Goal: Information Seeking & Learning: Learn about a topic

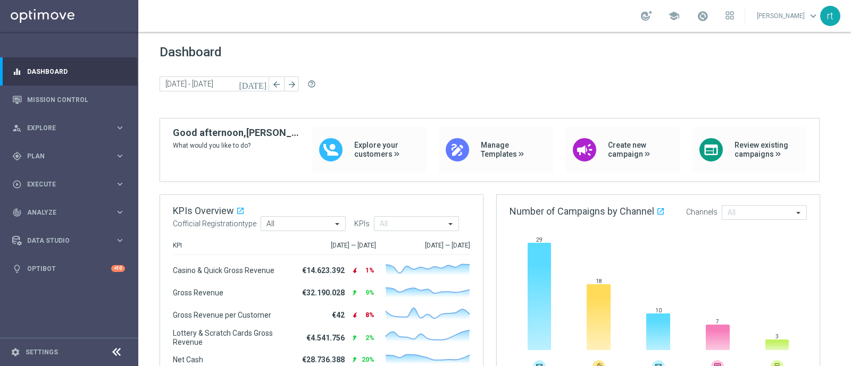
click at [680, 22] on link at bounding box center [702, 16] width 14 height 17
click at [565, 61] on div "Dashboard today 01 Sep 2025 - 01 Sep 2025 arrow_back arrow_forward help_outline" at bounding box center [495, 81] width 670 height 73
click at [61, 93] on link "Mission Control" at bounding box center [76, 100] width 98 height 28
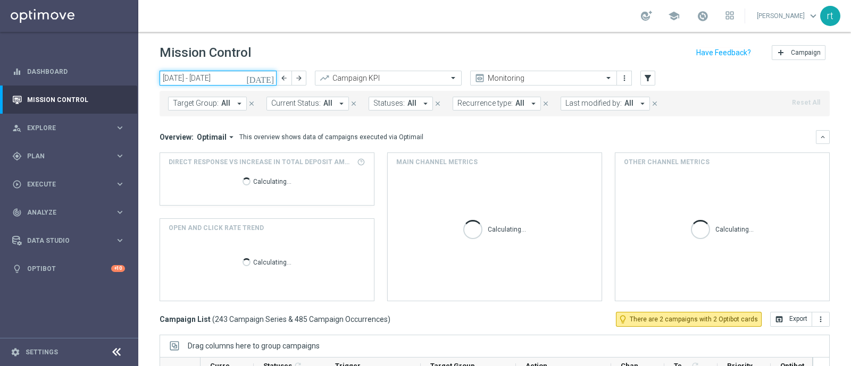
click at [226, 77] on input "01 Sep 2025 - 07 Sep 2025" at bounding box center [218, 78] width 117 height 15
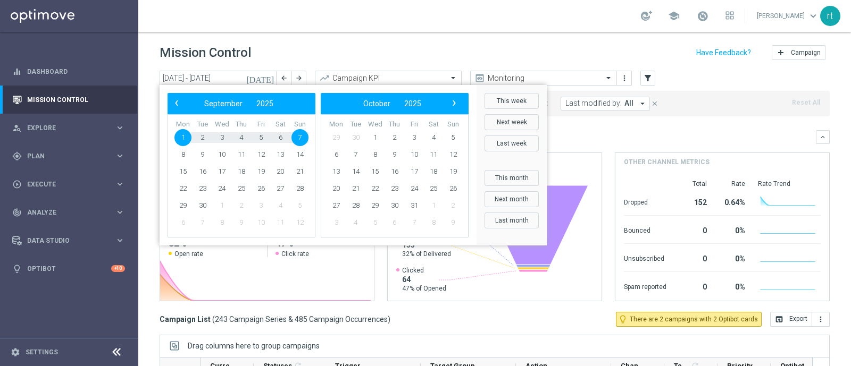
click at [184, 136] on span "1" at bounding box center [182, 137] width 17 height 17
type input "01 Sep 2025 - 01 Sep 2025"
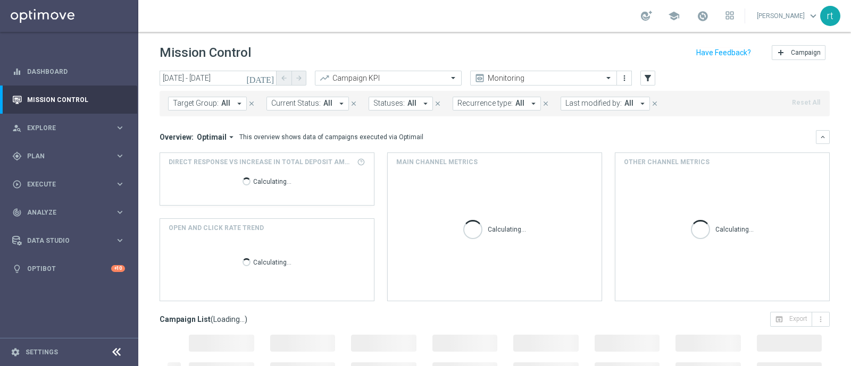
click at [566, 105] on span "Last modified by:" at bounding box center [593, 103] width 56 height 9
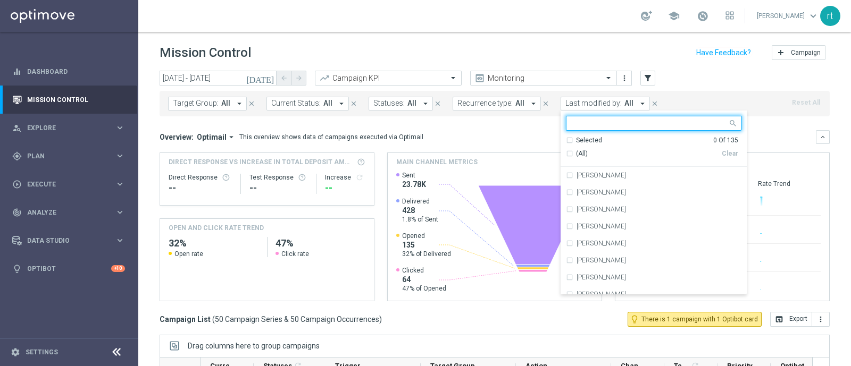
type input "r"
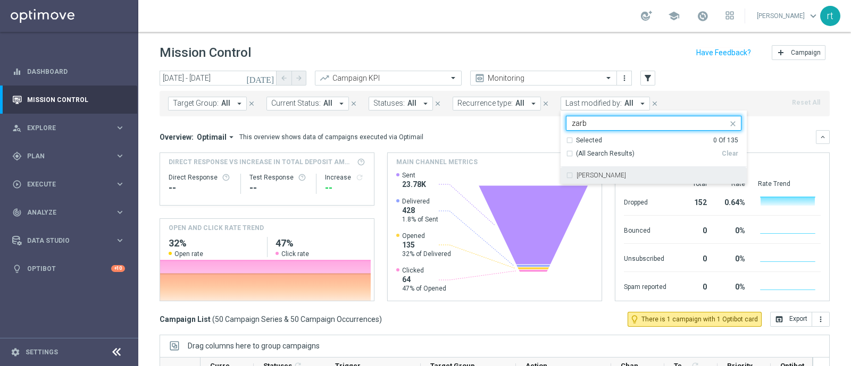
type input "zarb"
click at [226, 69] on header "Mission Control add Campaign" at bounding box center [494, 51] width 713 height 39
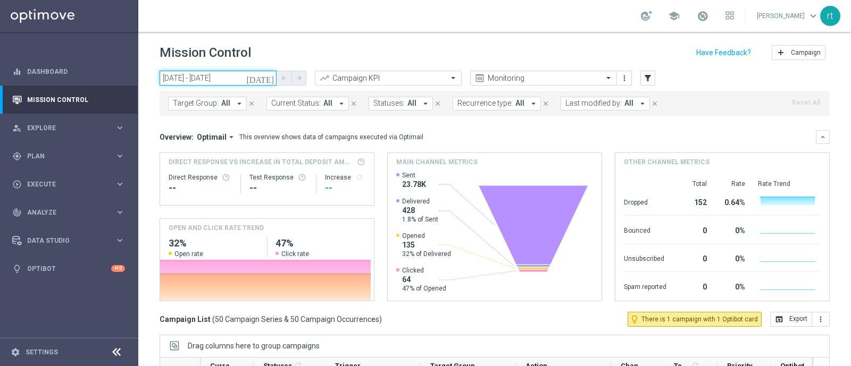
click at [220, 77] on input "01 Sep 2025 - 01 Sep 2025" at bounding box center [218, 78] width 117 height 15
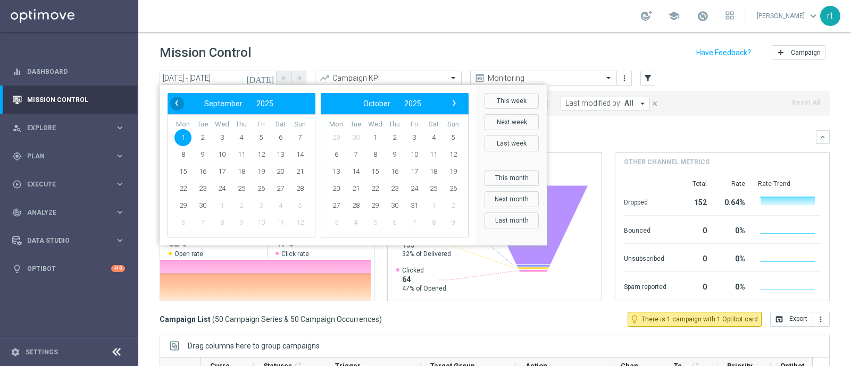
click at [178, 100] on span "‹" at bounding box center [177, 103] width 14 height 14
click at [205, 205] on span "26" at bounding box center [202, 205] width 17 height 17
type input "26 Aug 2025 - 26 Aug 2025"
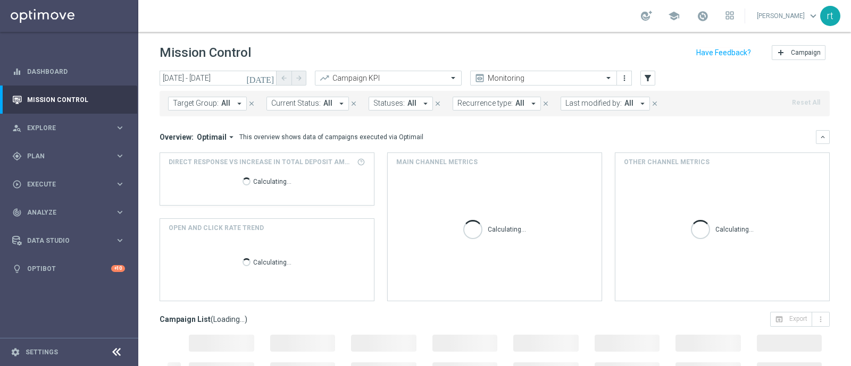
click at [588, 99] on span "Last modified by:" at bounding box center [593, 103] width 56 height 9
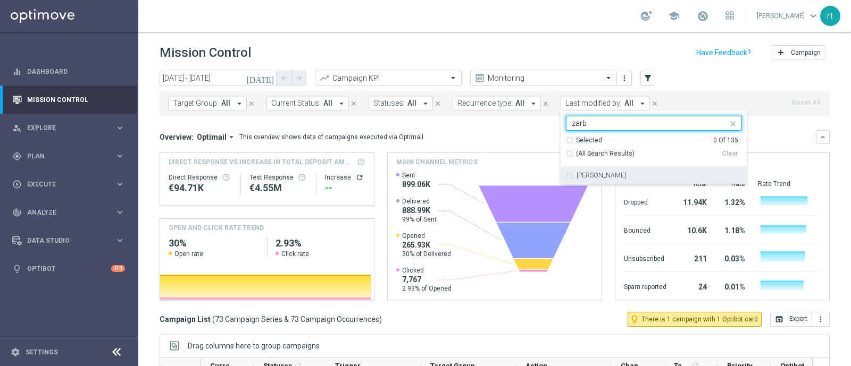
click at [583, 169] on div "Elena Zarbin" at bounding box center [653, 175] width 175 height 17
type input "zarb"
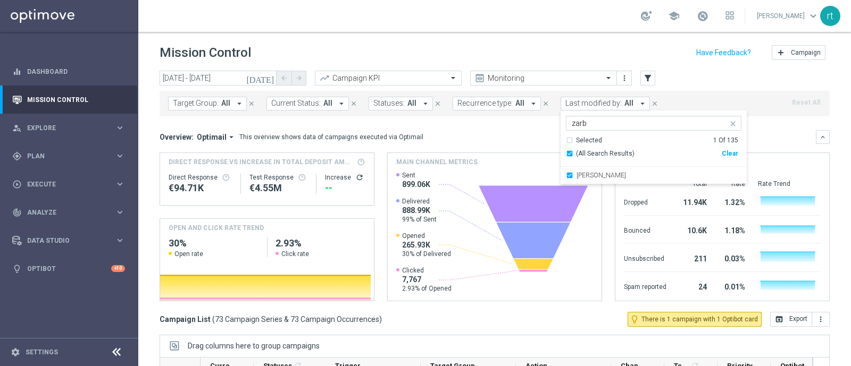
click at [558, 50] on div "Mission Control add Campaign" at bounding box center [495, 53] width 670 height 21
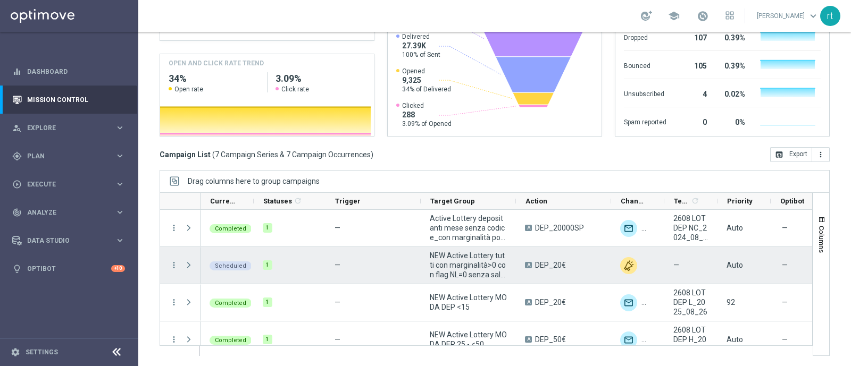
scroll to position [124, 0]
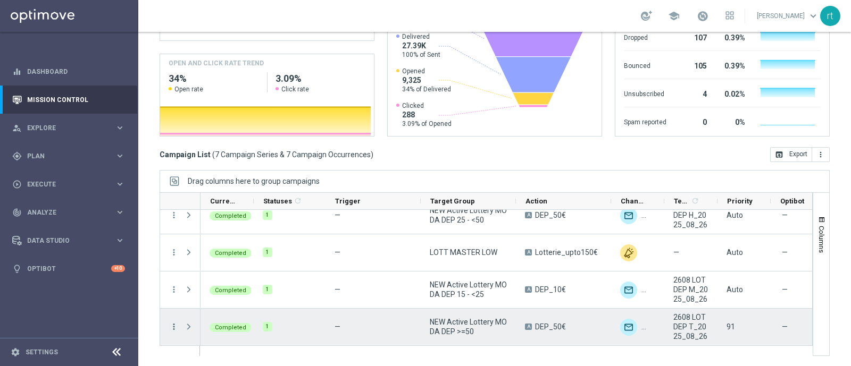
click at [177, 292] on icon "more_vert" at bounding box center [174, 327] width 10 height 10
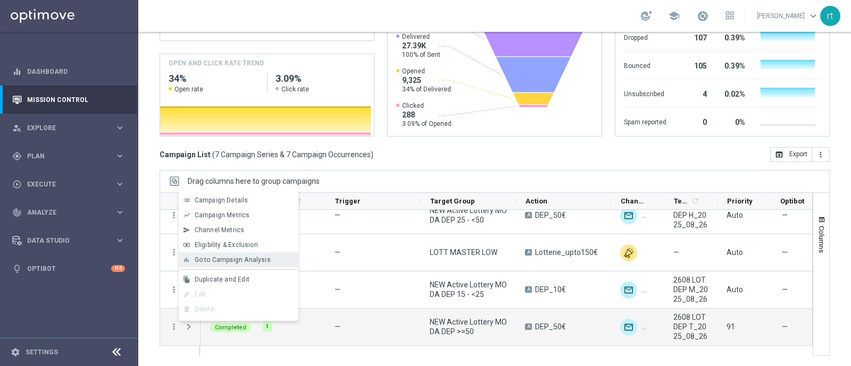
click at [242, 264] on span "Go to Campaign Analysis" at bounding box center [233, 259] width 76 height 7
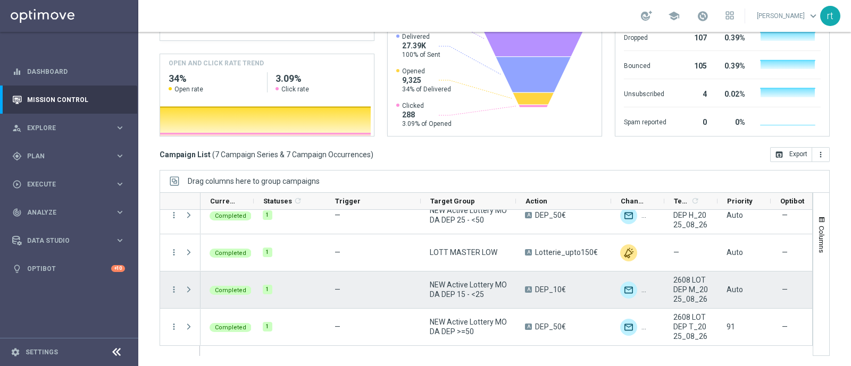
scroll to position [80, 0]
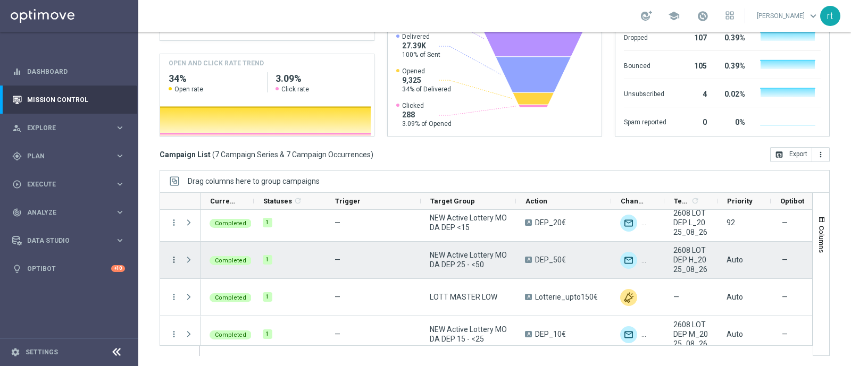
click at [178, 261] on icon "more_vert" at bounding box center [174, 260] width 10 height 10
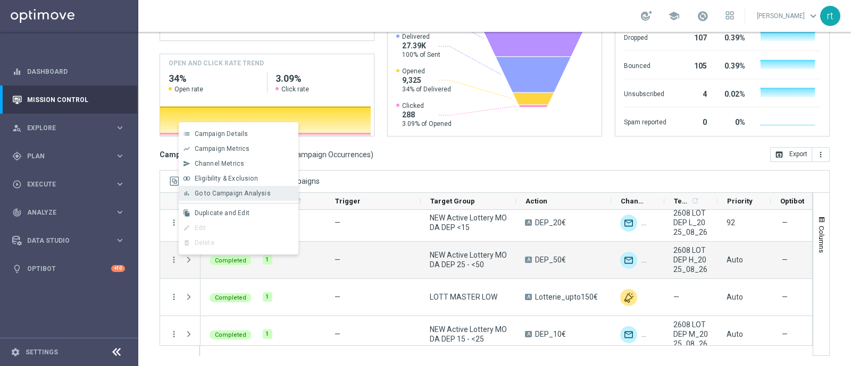
click at [250, 193] on span "Go to Campaign Analysis" at bounding box center [233, 193] width 76 height 7
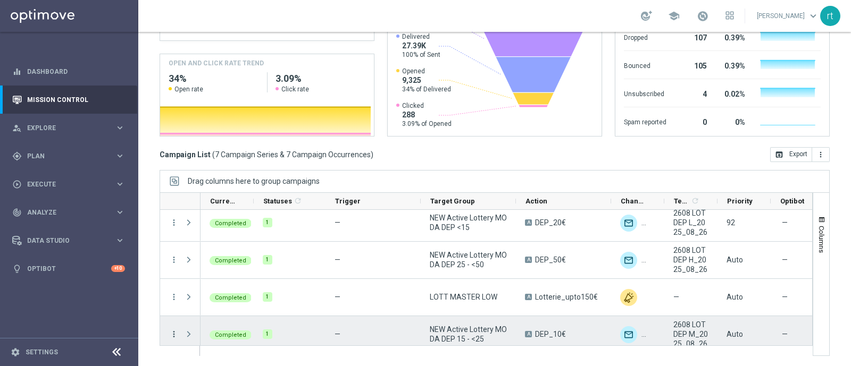
click at [173, 292] on icon "more_vert" at bounding box center [174, 335] width 10 height 10
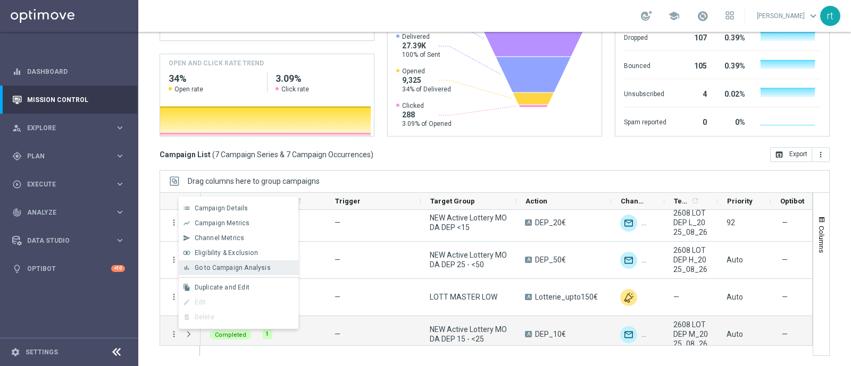
click at [226, 270] on span "Go to Campaign Analysis" at bounding box center [233, 267] width 76 height 7
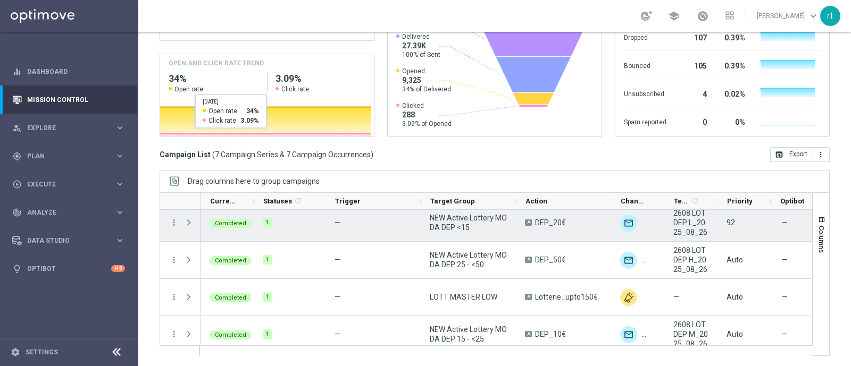
scroll to position [0, 0]
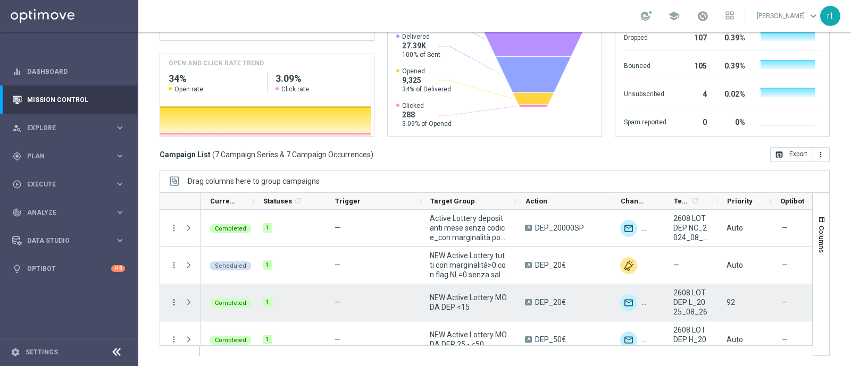
click at [170, 292] on icon "more_vert" at bounding box center [174, 303] width 10 height 10
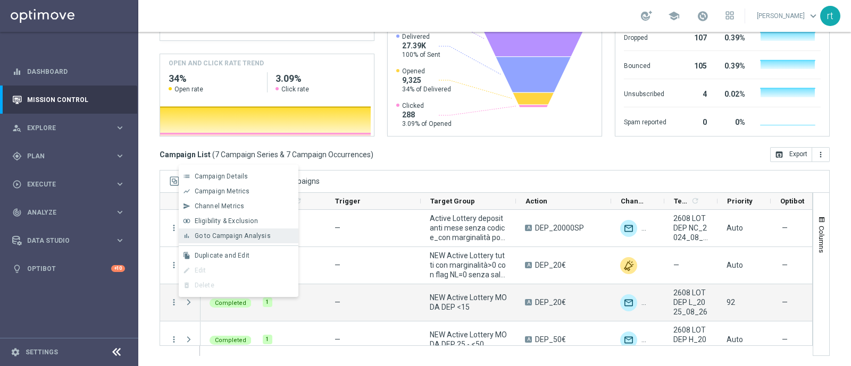
click at [240, 239] on span "Go to Campaign Analysis" at bounding box center [233, 235] width 76 height 7
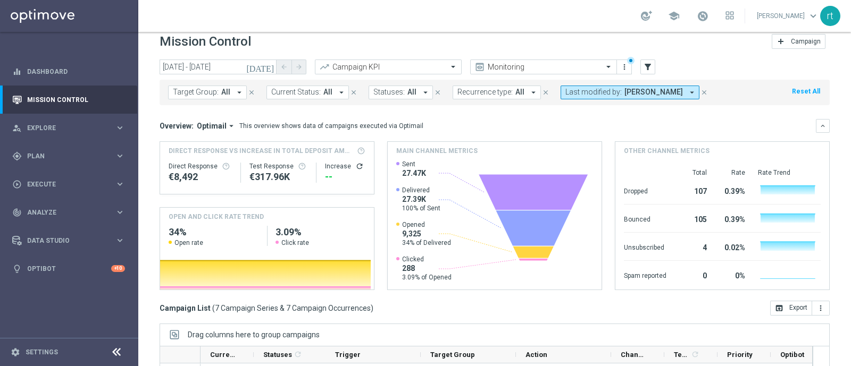
scroll to position [11, 0]
click at [217, 63] on input "26 Aug 2025 - 26 Aug 2025" at bounding box center [218, 67] width 117 height 15
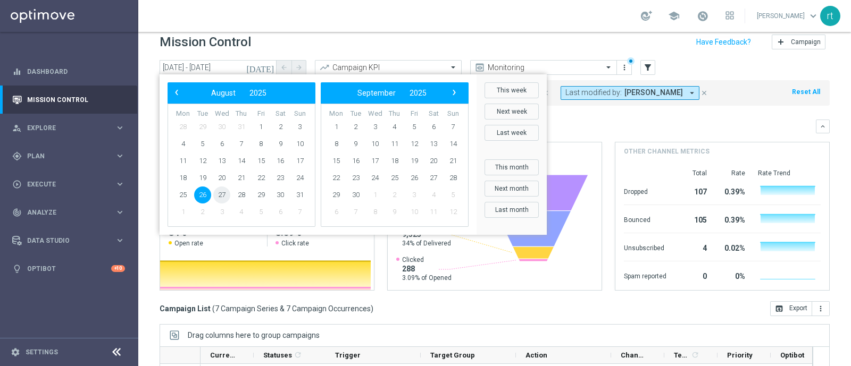
click at [221, 194] on span "27" at bounding box center [221, 195] width 17 height 17
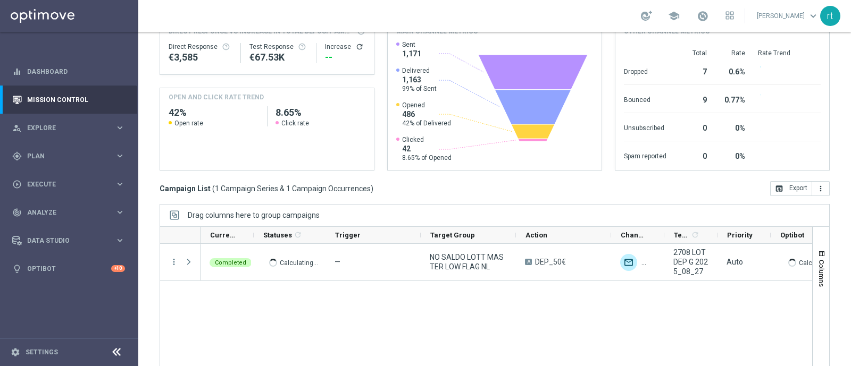
scroll to position [165, 0]
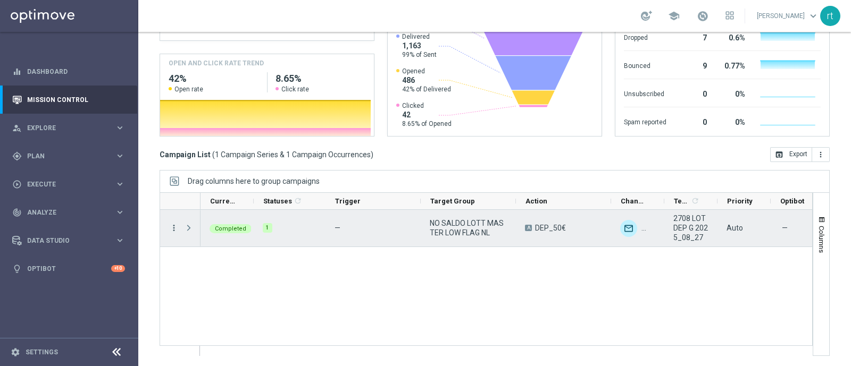
click at [174, 223] on icon "more_vert" at bounding box center [174, 228] width 10 height 10
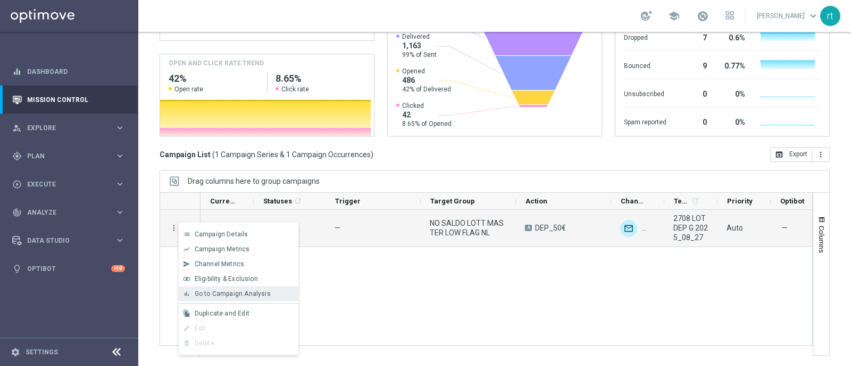
click at [211, 292] on span "Go to Campaign Analysis" at bounding box center [233, 293] width 76 height 7
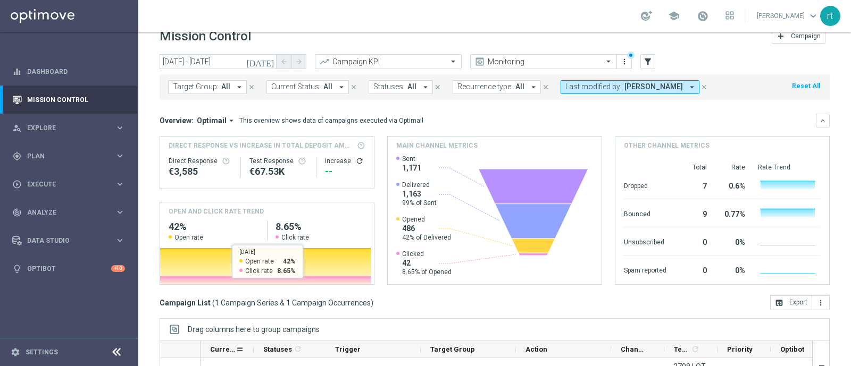
scroll to position [12, 0]
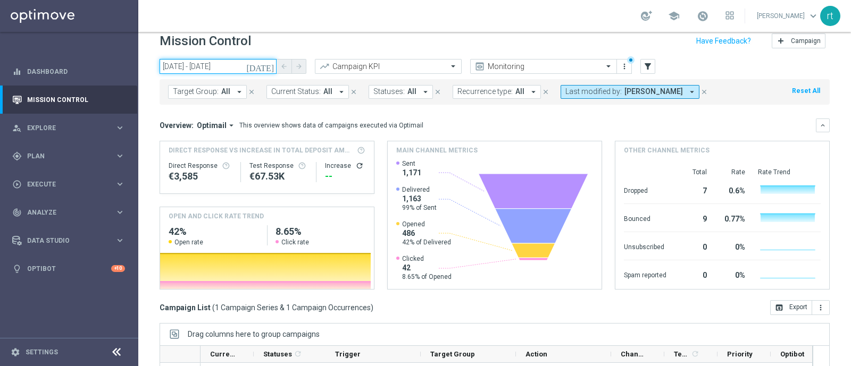
click at [221, 64] on input "27 Aug 2025 - 27 Aug 2025" at bounding box center [218, 66] width 117 height 15
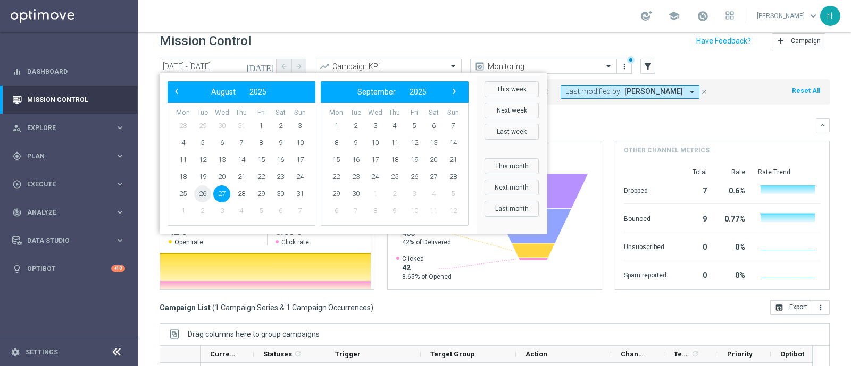
click at [204, 189] on span "26" at bounding box center [202, 194] width 17 height 17
type input "26 Aug 2025 - 26 Aug 2025"
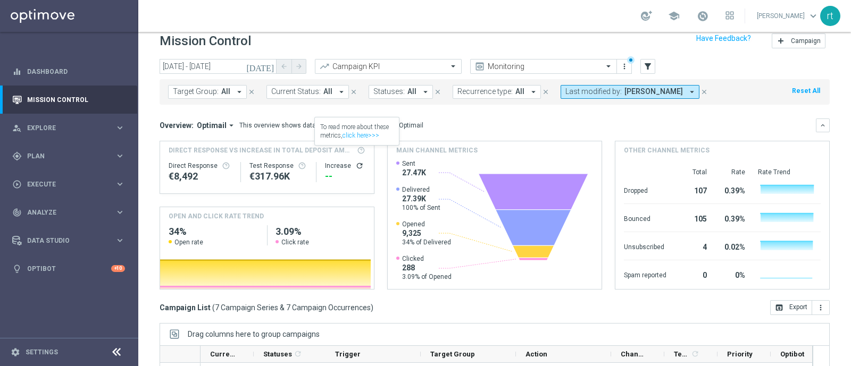
scroll to position [165, 0]
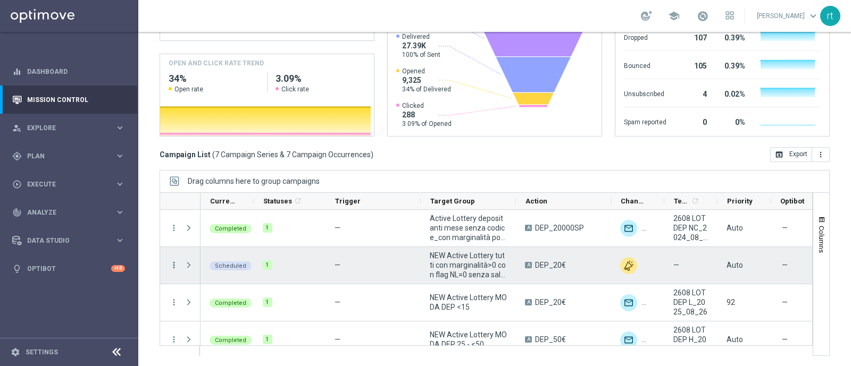
click at [176, 261] on icon "more_vert" at bounding box center [174, 266] width 10 height 10
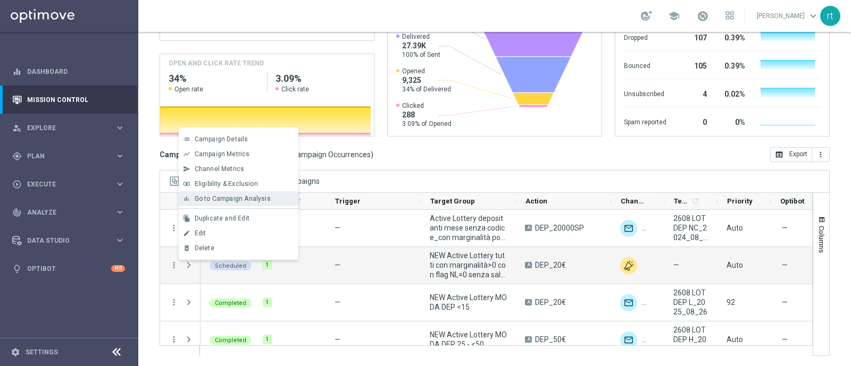
click at [242, 202] on span "Go to Campaign Analysis" at bounding box center [233, 198] width 76 height 7
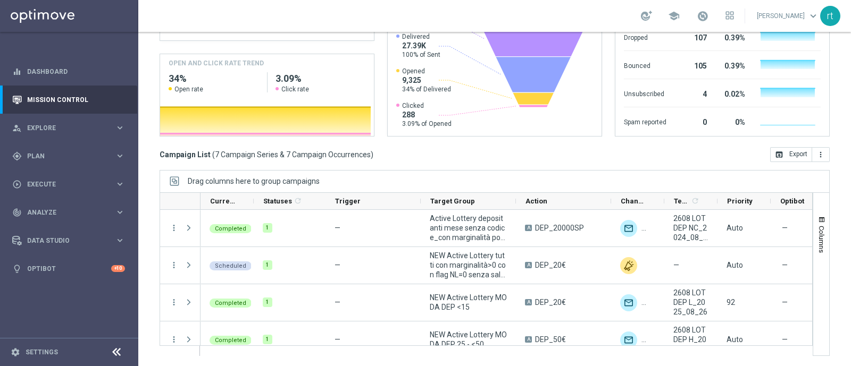
click at [379, 150] on div "Campaign List ( 7 Campaign Series & 7 Campaign Occurrences ) open_in_browser Ex…" at bounding box center [495, 154] width 670 height 15
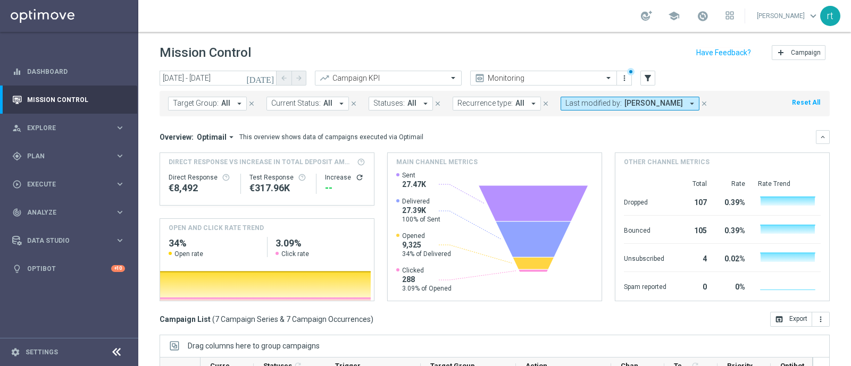
click at [680, 102] on button "Reset All" at bounding box center [806, 103] width 30 height 12
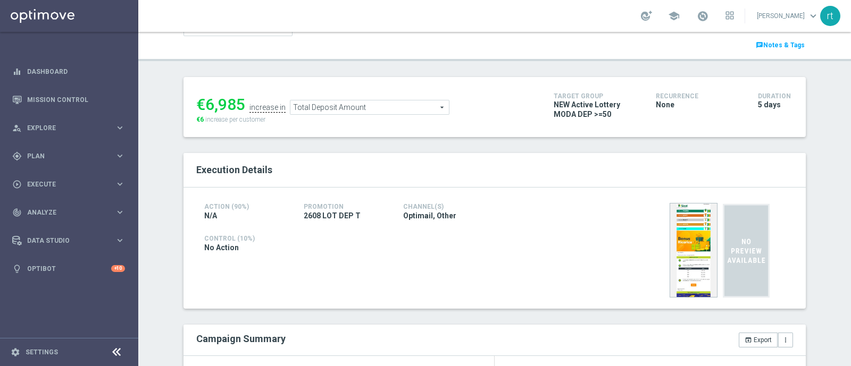
scroll to position [7, 0]
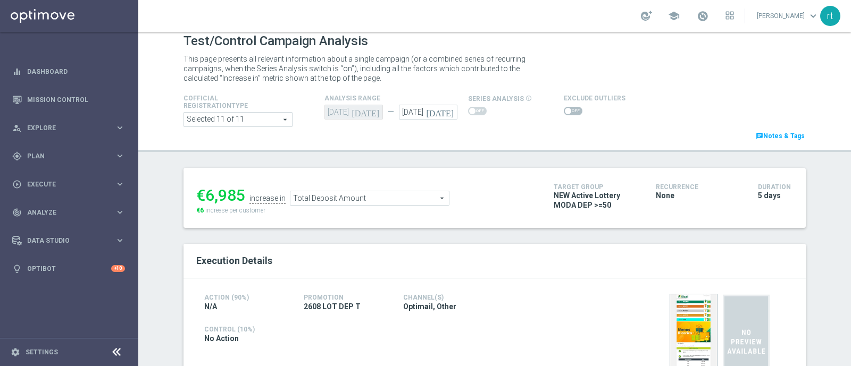
click at [564, 111] on span at bounding box center [573, 111] width 19 height 9
click at [564, 111] on input "checkbox" at bounding box center [573, 111] width 19 height 9
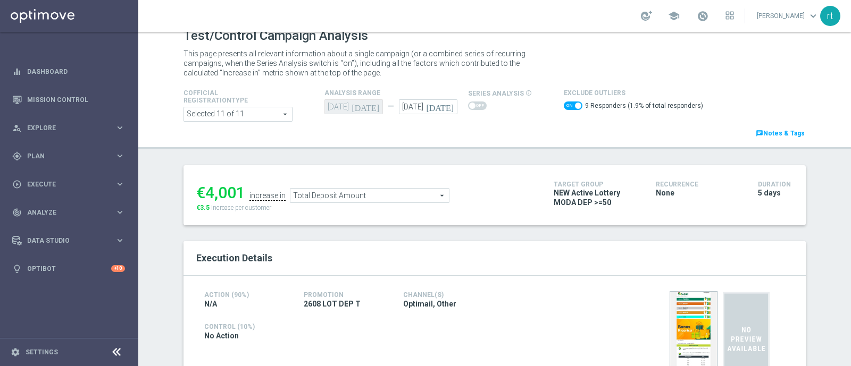
scroll to position [0, 0]
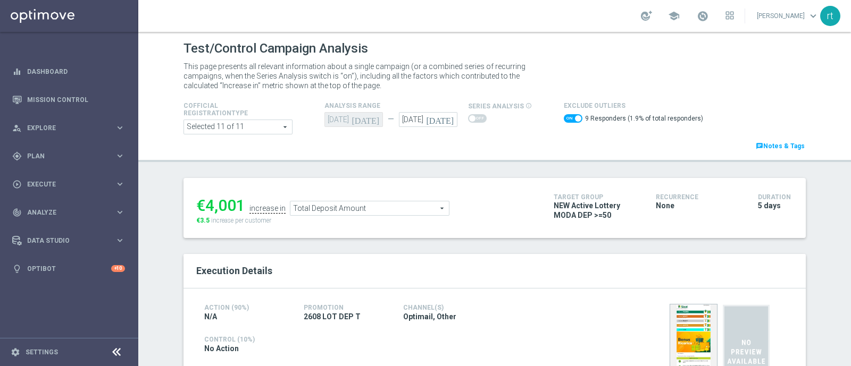
click at [370, 204] on span "Total Deposit Amount" at bounding box center [369, 209] width 158 height 14
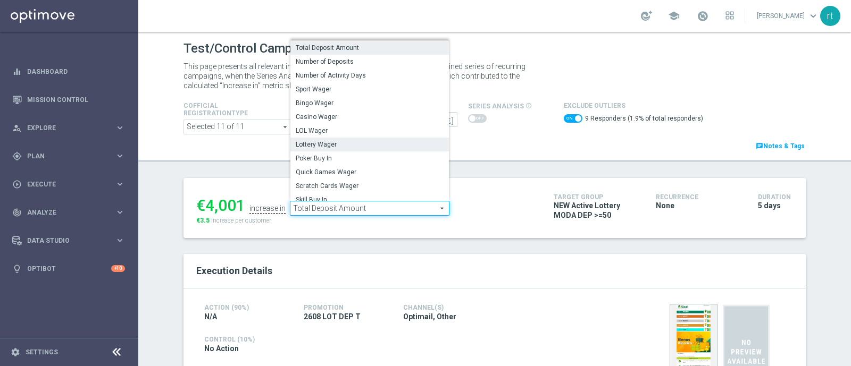
click at [320, 139] on label "Lottery Wager" at bounding box center [369, 145] width 158 height 14
checkbox input "false"
type input "Lottery Wager"
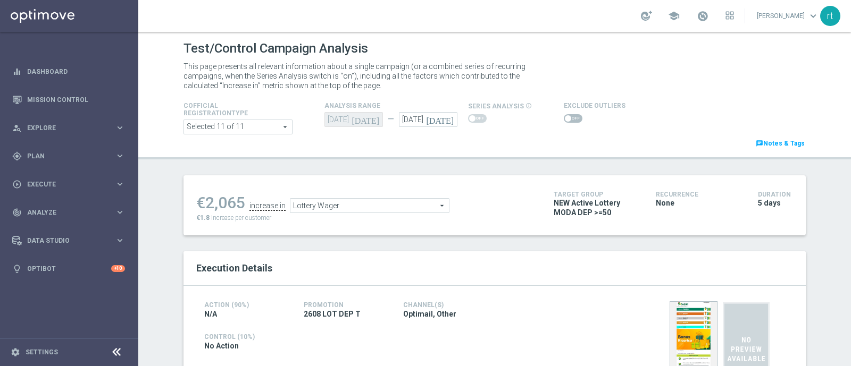
click at [565, 120] on span at bounding box center [573, 118] width 19 height 9
click at [565, 120] on input "checkbox" at bounding box center [573, 118] width 19 height 9
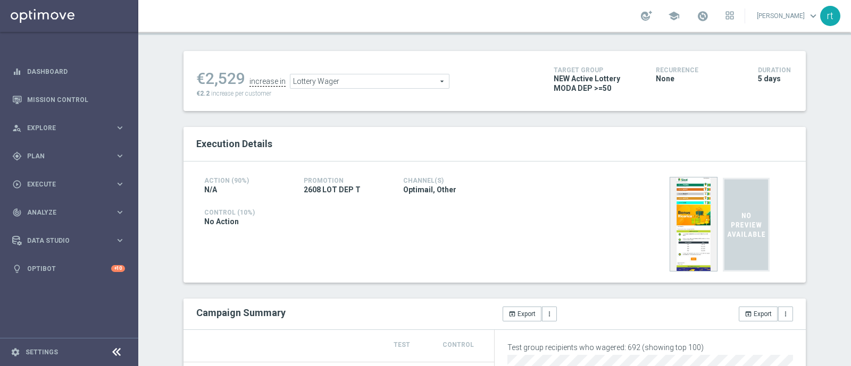
scroll to position [26, 0]
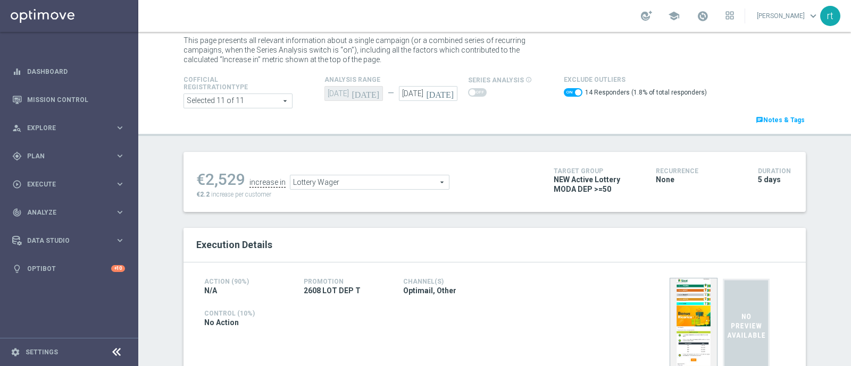
click at [397, 180] on span "Lottery Wager" at bounding box center [369, 182] width 158 height 14
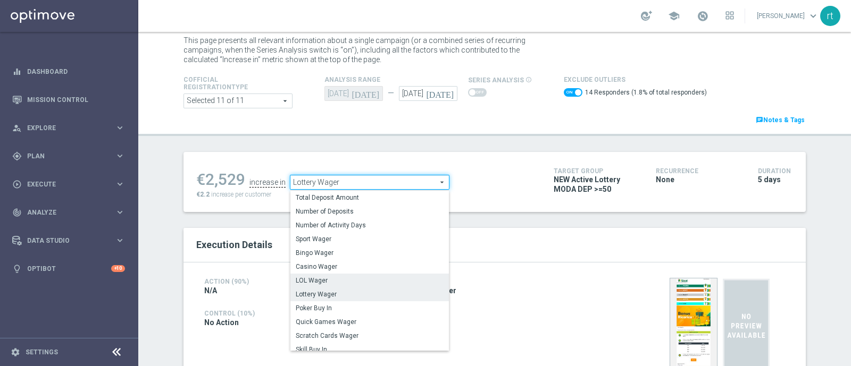
click at [324, 279] on span "LOL Wager" at bounding box center [370, 280] width 148 height 9
checkbox input "false"
type input "LOL Wager"
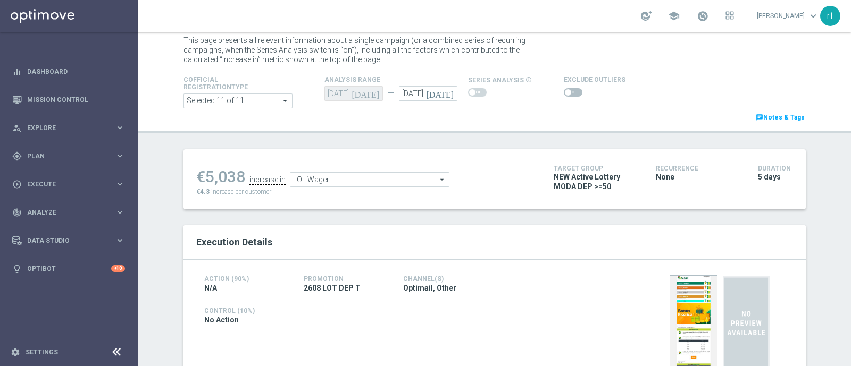
click at [564, 91] on span at bounding box center [573, 92] width 19 height 9
click at [564, 91] on input "checkbox" at bounding box center [573, 92] width 19 height 9
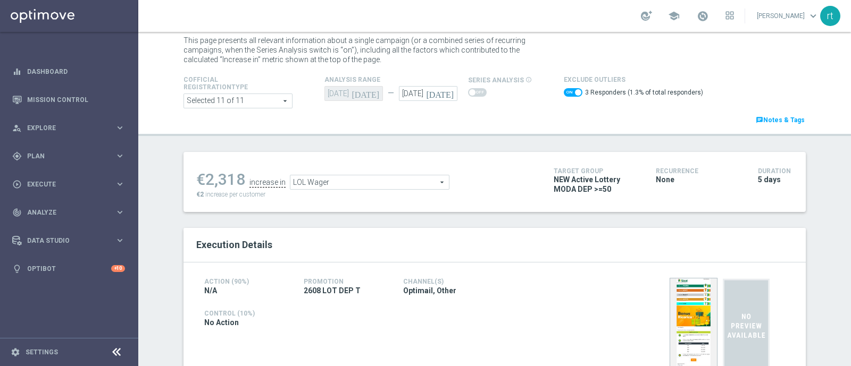
click at [343, 181] on span "LOL Wager" at bounding box center [369, 182] width 158 height 14
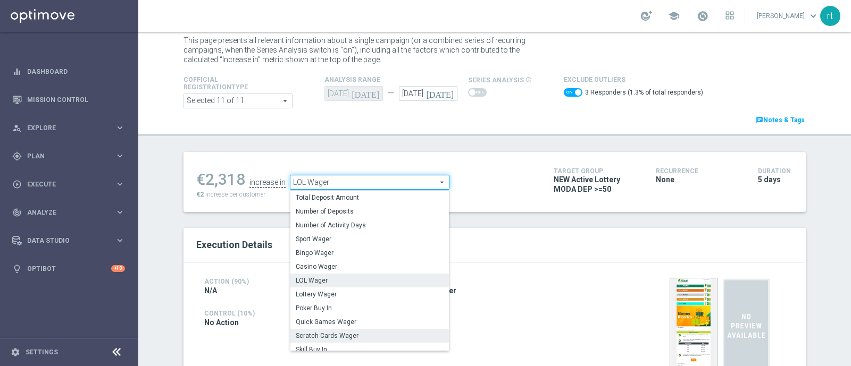
click at [338, 332] on span "Scratch Cards Wager" at bounding box center [370, 336] width 148 height 9
checkbox input "false"
type input "Scratch Cards Wager"
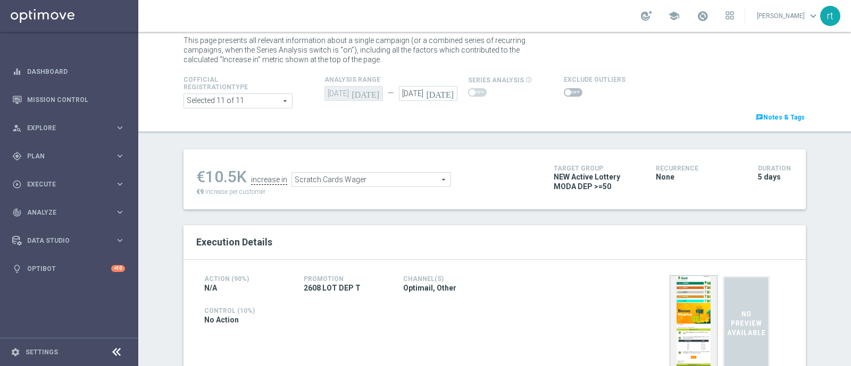
click at [566, 94] on span at bounding box center [573, 92] width 19 height 9
click at [566, 94] on input "checkbox" at bounding box center [573, 92] width 19 height 9
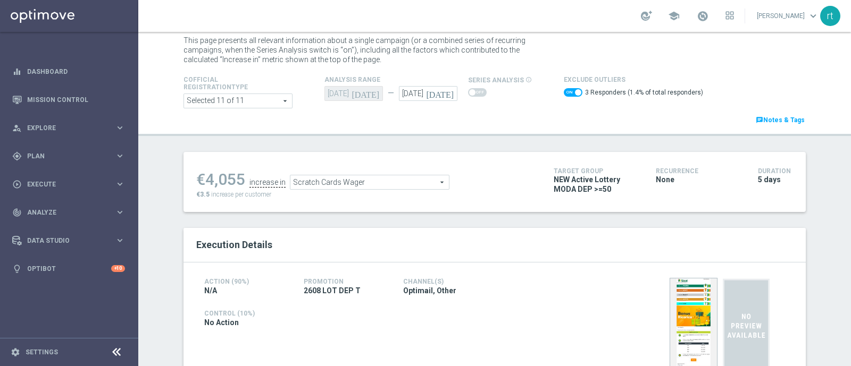
click at [347, 181] on span "Scratch Cards Wager" at bounding box center [369, 182] width 158 height 14
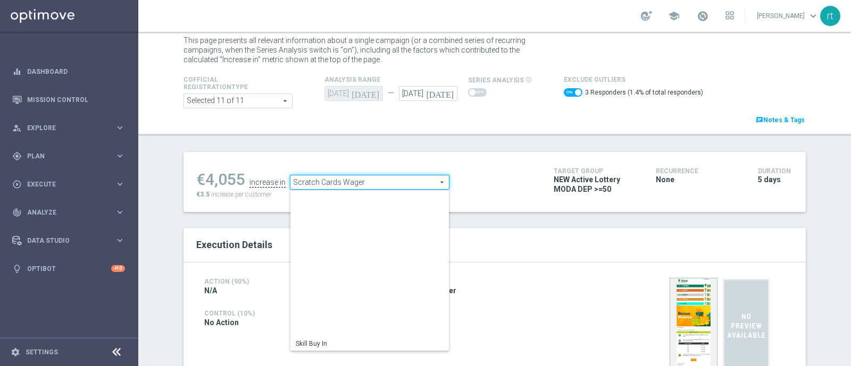
scroll to position [152, 0]
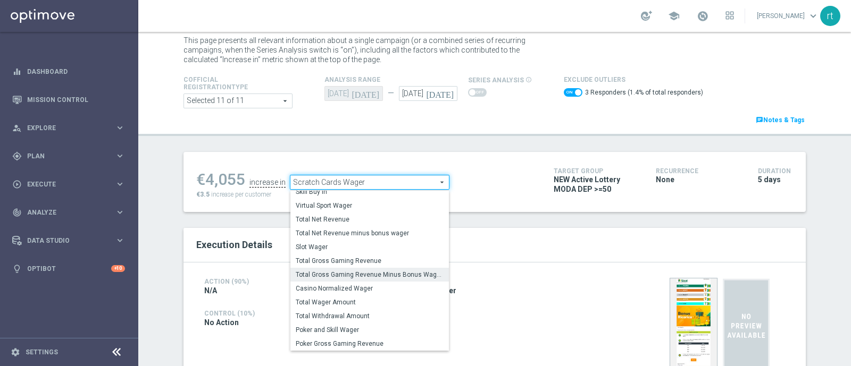
click at [337, 271] on span "Total Gross Gaming Revenue Minus Bonus Wagared" at bounding box center [370, 275] width 148 height 9
checkbox input "false"
type input "Total Gross Gaming Revenue Minus Bonus Wagared"
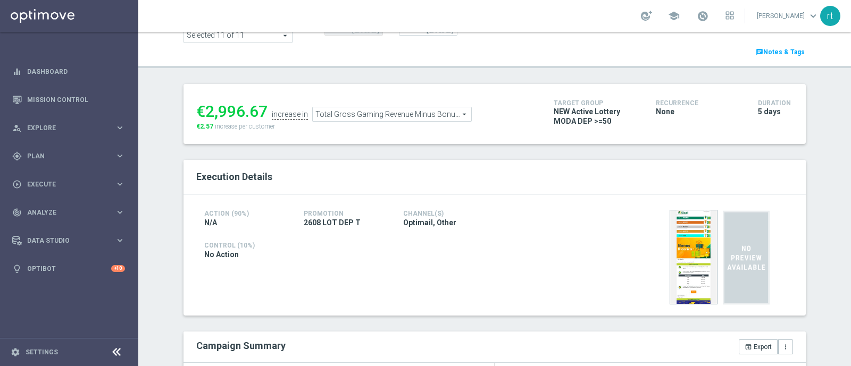
scroll to position [31, 0]
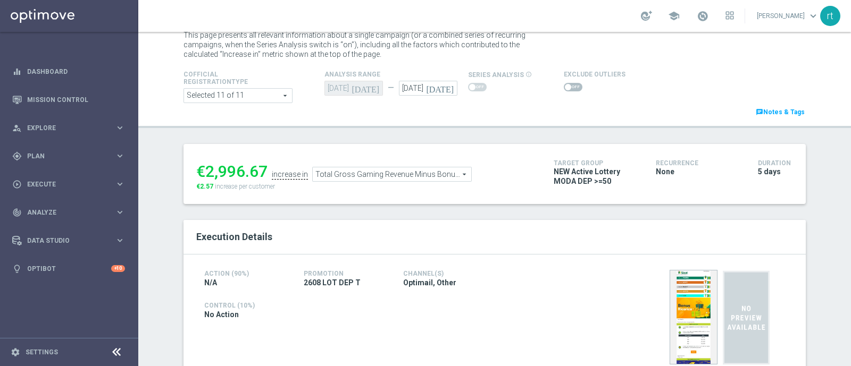
click at [567, 88] on span at bounding box center [573, 87] width 19 height 9
click at [567, 88] on input "checkbox" at bounding box center [573, 87] width 19 height 9
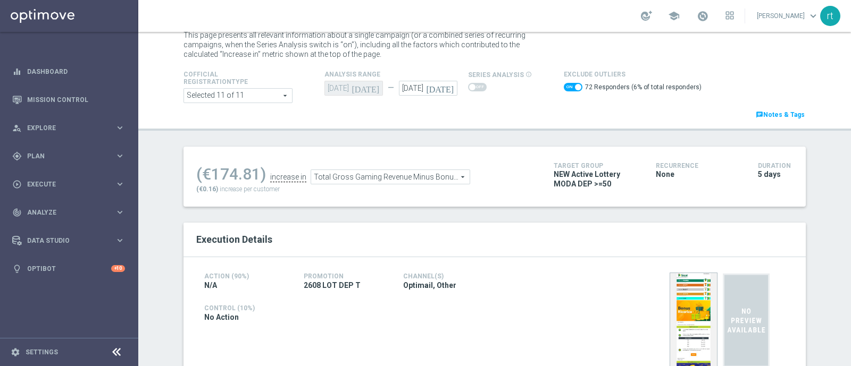
click at [564, 86] on span at bounding box center [573, 87] width 19 height 9
click at [564, 86] on input "checkbox" at bounding box center [573, 87] width 19 height 9
checkbox input "false"
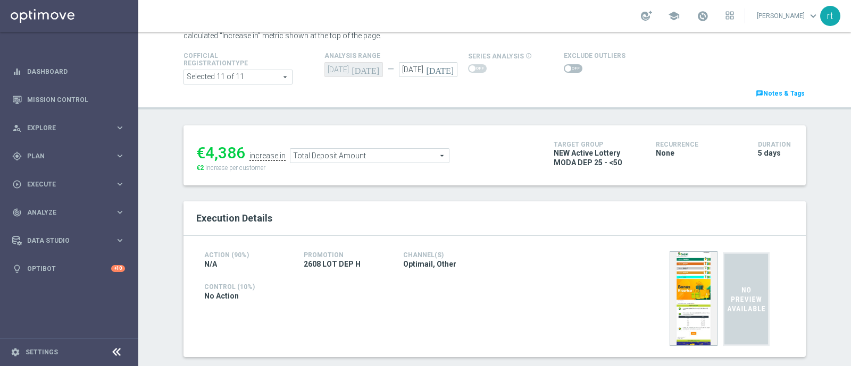
scroll to position [48, 0]
click at [565, 70] on span at bounding box center [568, 70] width 6 height 6
click at [564, 70] on input "checkbox" at bounding box center [573, 70] width 19 height 9
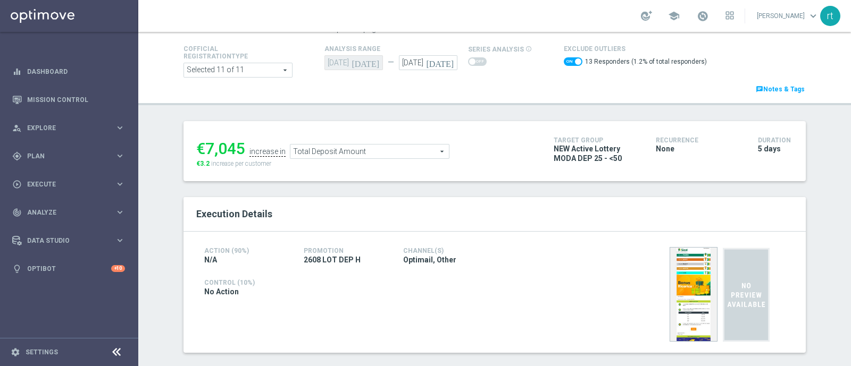
scroll to position [56, 0]
click at [352, 148] on span "Total Deposit Amount" at bounding box center [369, 152] width 158 height 14
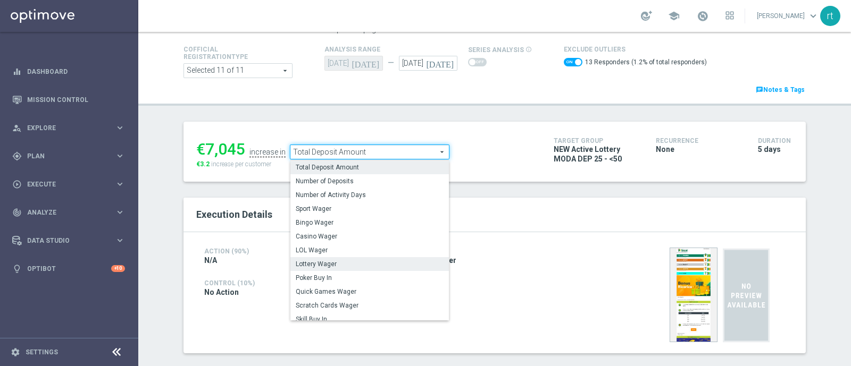
click at [324, 264] on span "Lottery Wager" at bounding box center [370, 264] width 148 height 9
checkbox input "false"
type input "Lottery Wager"
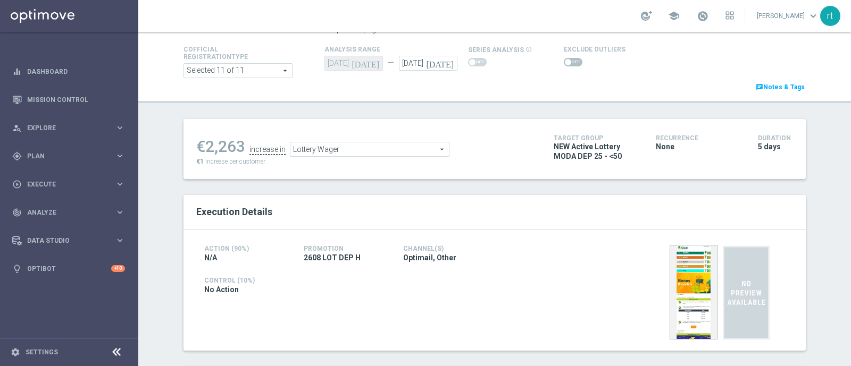
click at [564, 61] on span at bounding box center [573, 62] width 19 height 9
click at [564, 61] on input "checkbox" at bounding box center [573, 62] width 19 height 9
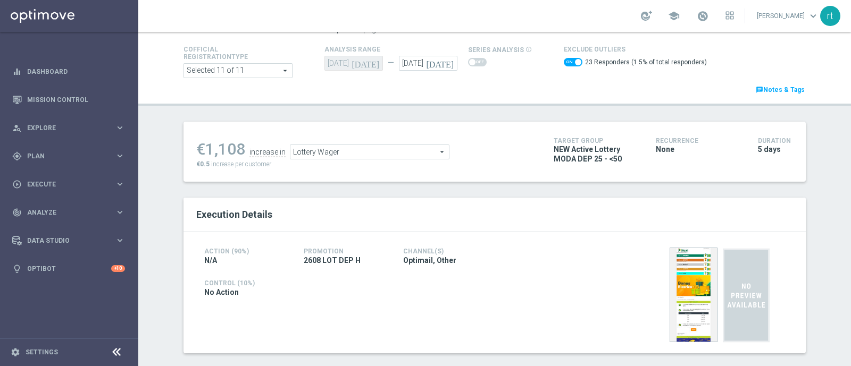
click at [396, 150] on span "Lottery Wager" at bounding box center [369, 152] width 158 height 14
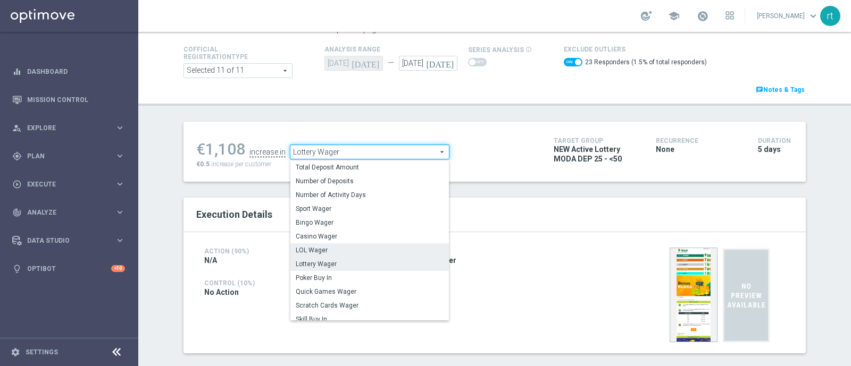
click at [328, 249] on span "LOL Wager" at bounding box center [370, 250] width 148 height 9
checkbox input "false"
type input "LOL Wager"
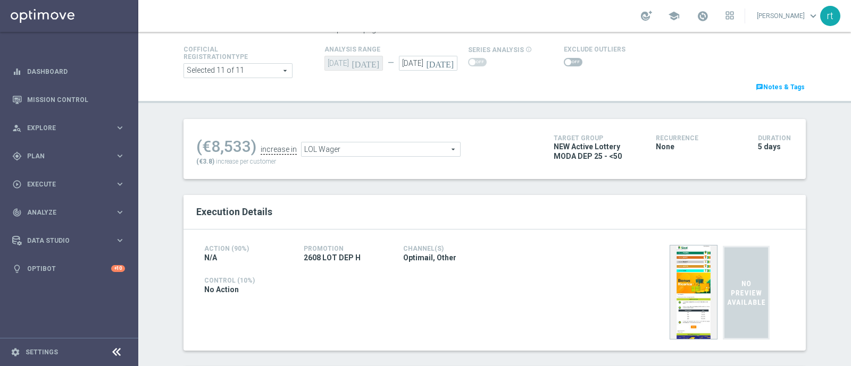
click at [572, 62] on span at bounding box center [573, 62] width 19 height 9
click at [572, 62] on input "checkbox" at bounding box center [573, 62] width 19 height 9
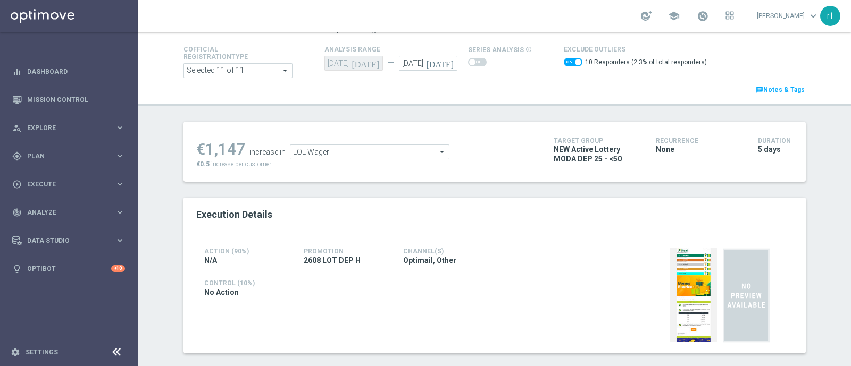
click at [326, 157] on span "LOL Wager" at bounding box center [369, 152] width 158 height 14
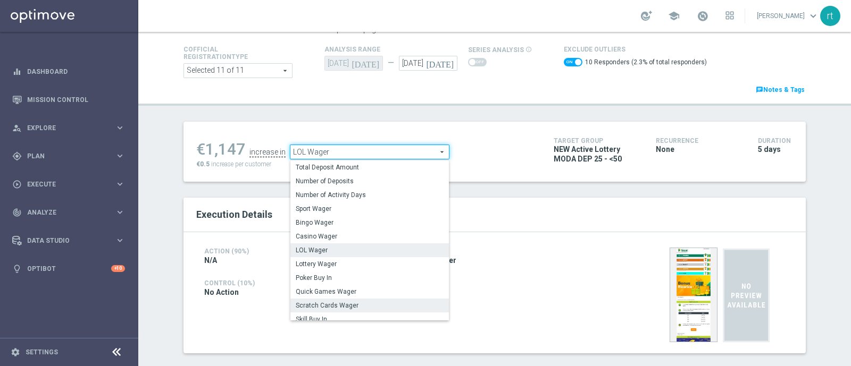
click at [329, 304] on span "Scratch Cards Wager" at bounding box center [370, 305] width 148 height 9
checkbox input "false"
type input "Scratch Cards Wager"
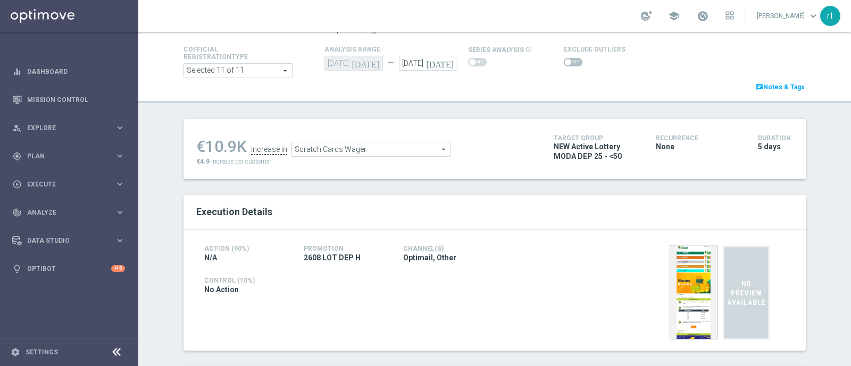
click at [565, 61] on span at bounding box center [573, 62] width 19 height 9
click at [565, 61] on input "checkbox" at bounding box center [573, 62] width 19 height 9
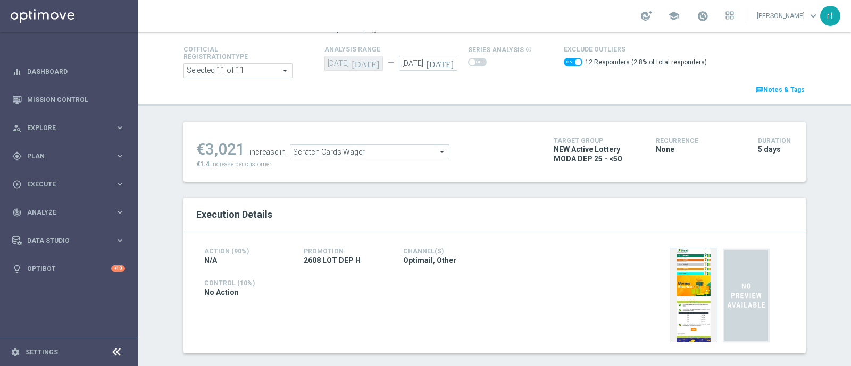
click at [320, 154] on span "Scratch Cards Wager" at bounding box center [369, 152] width 158 height 14
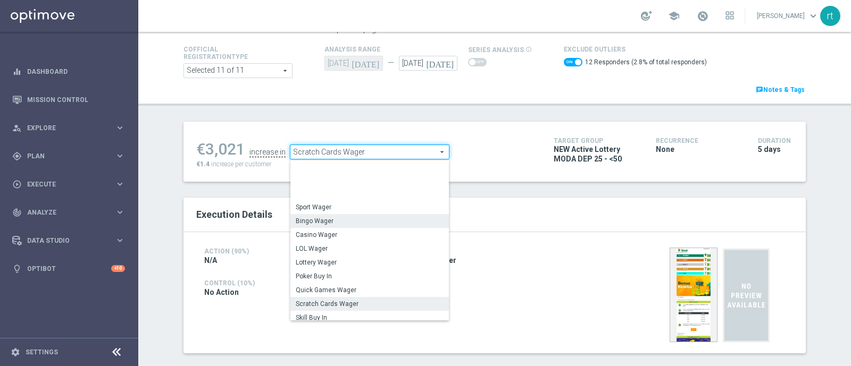
scroll to position [152, 0]
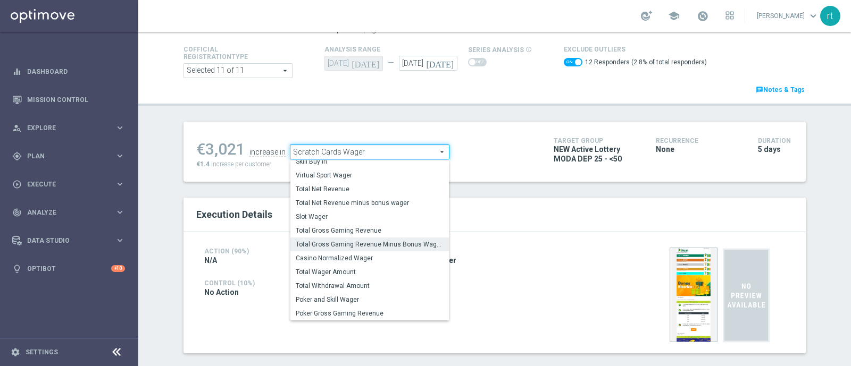
click at [331, 246] on span "Total Gross Gaming Revenue Minus Bonus Wagared" at bounding box center [370, 244] width 148 height 9
checkbox input "false"
type input "Total Gross Gaming Revenue Minus Bonus Wagared"
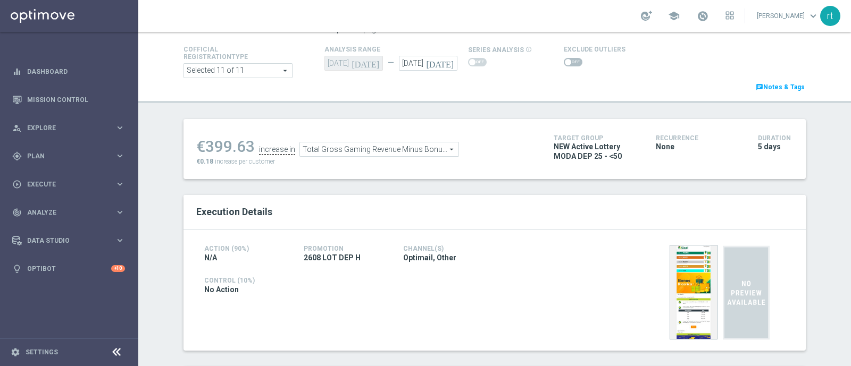
click at [564, 63] on span at bounding box center [573, 62] width 19 height 9
click at [564, 63] on input "checkbox" at bounding box center [573, 62] width 19 height 9
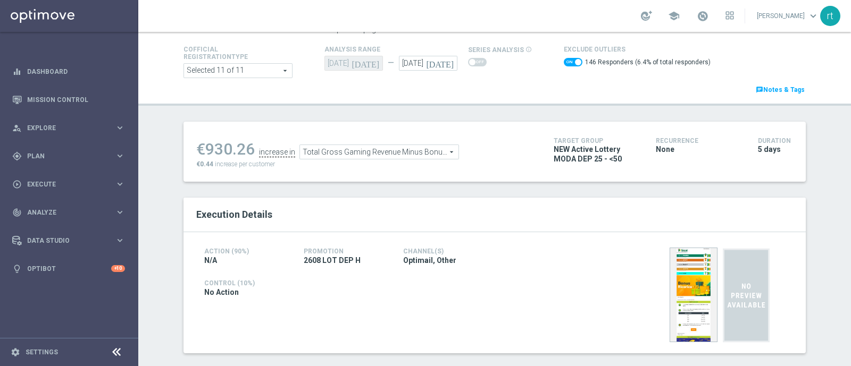
click at [353, 155] on span "Total Gross Gaming Revenue Minus Bonus Wagared" at bounding box center [379, 152] width 158 height 14
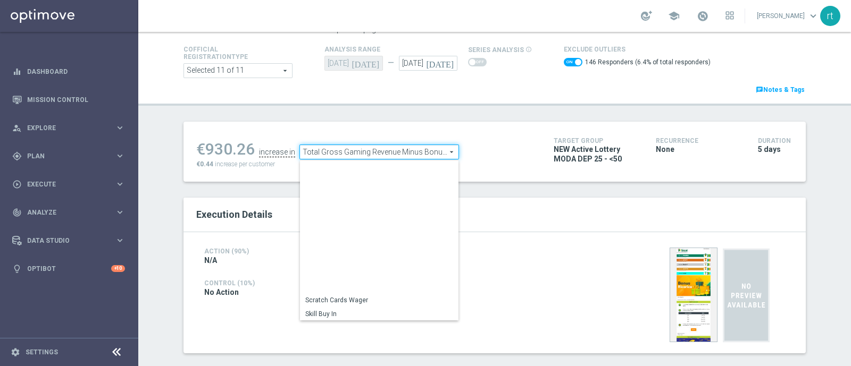
scroll to position [152, 0]
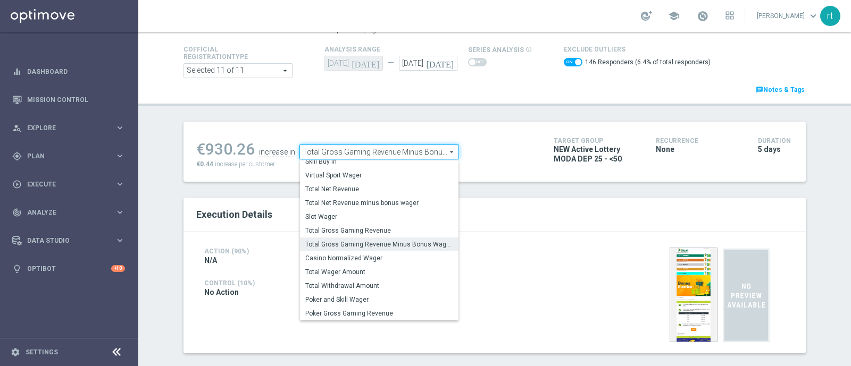
click at [467, 102] on header "Test/Control Campaign Analysis This page presents all relevant information abou…" at bounding box center [494, 41] width 713 height 130
checkbox input "false"
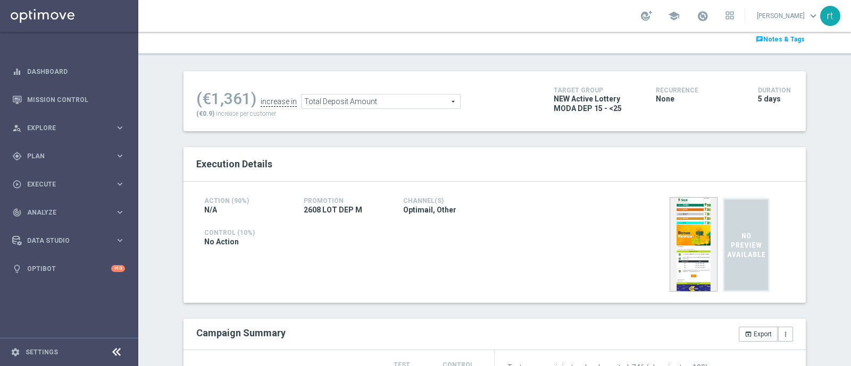
scroll to position [62, 0]
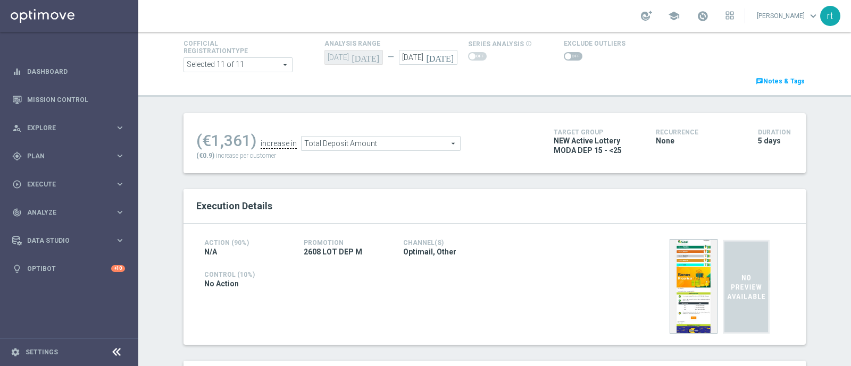
click at [564, 57] on span at bounding box center [573, 56] width 19 height 9
click at [564, 57] on input "checkbox" at bounding box center [573, 56] width 19 height 9
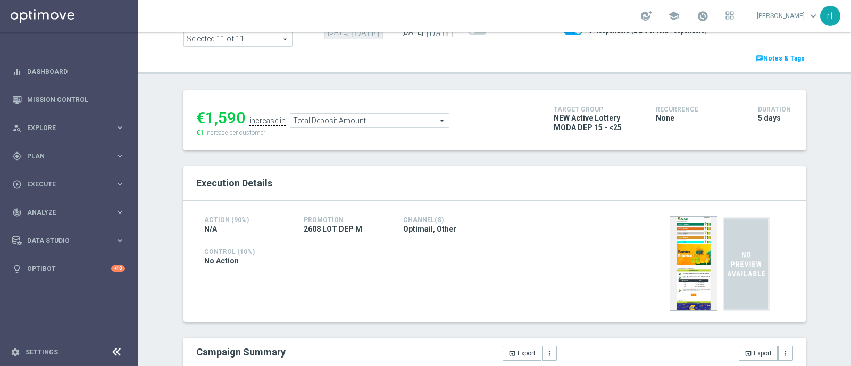
scroll to position [87, 0]
click at [363, 120] on span "Total Deposit Amount" at bounding box center [369, 121] width 158 height 14
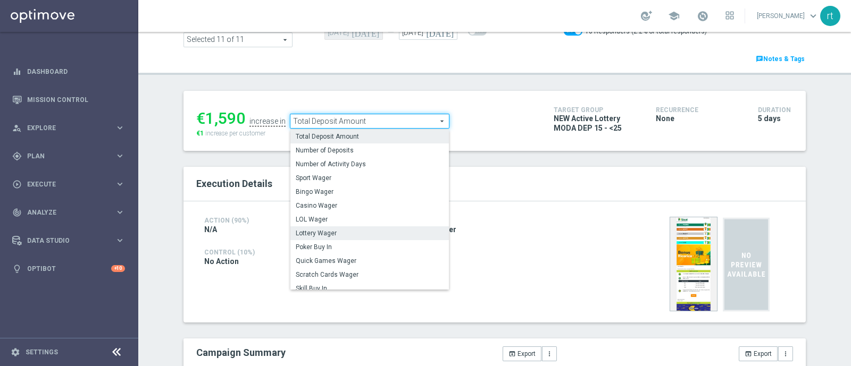
click at [339, 229] on span "Lottery Wager" at bounding box center [370, 233] width 148 height 9
checkbox input "false"
type input "Lottery Wager"
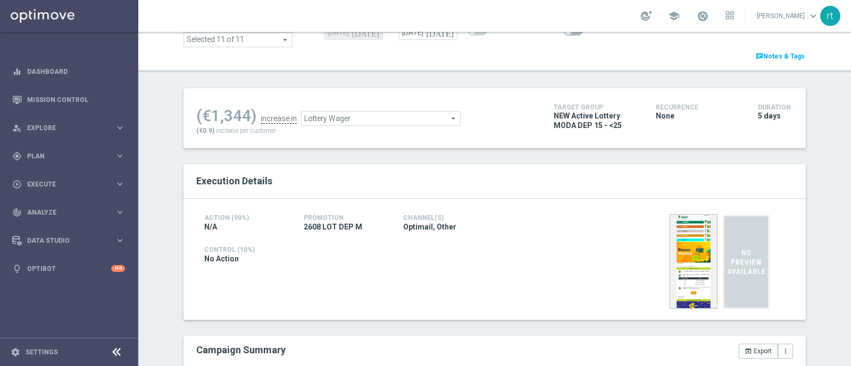
scroll to position [61, 0]
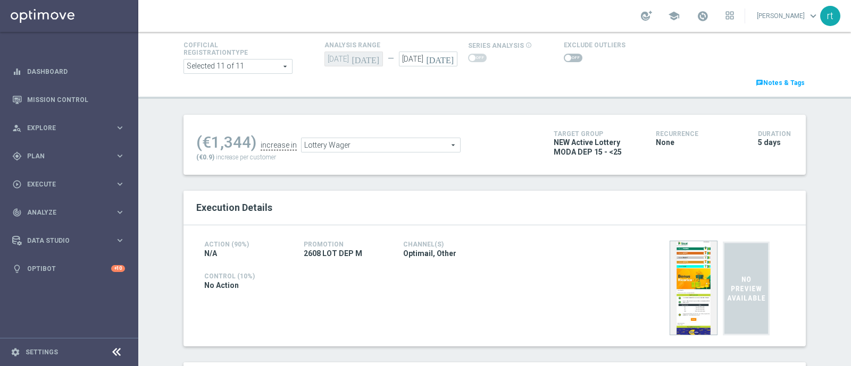
click at [565, 57] on span at bounding box center [568, 58] width 6 height 6
click at [564, 57] on input "checkbox" at bounding box center [573, 58] width 19 height 9
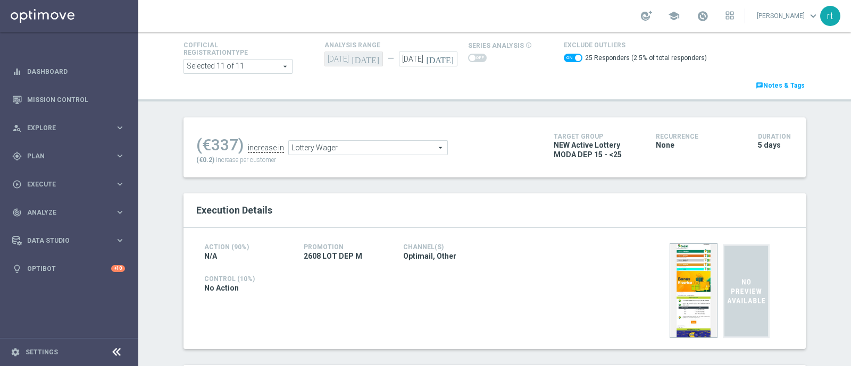
click at [388, 141] on span "Lottery Wager" at bounding box center [368, 148] width 158 height 14
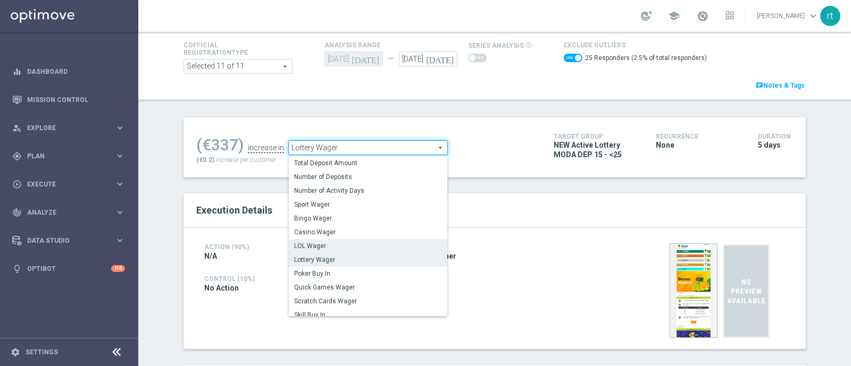
click at [332, 245] on span "LOL Wager" at bounding box center [368, 246] width 148 height 9
checkbox input "false"
type input "LOL Wager"
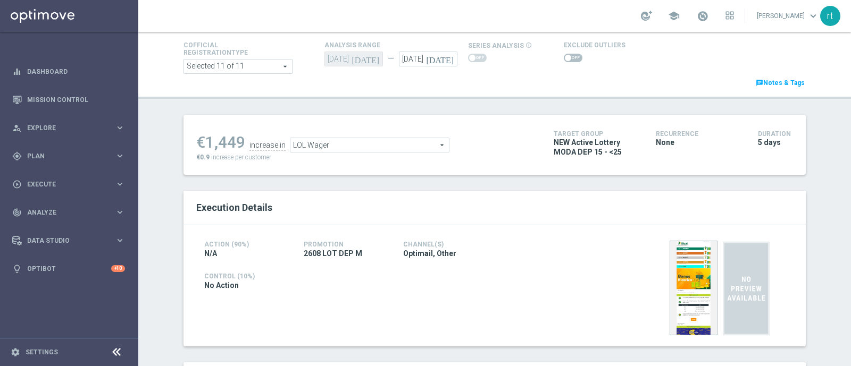
click at [567, 60] on span at bounding box center [573, 58] width 19 height 9
click at [567, 60] on input "checkbox" at bounding box center [573, 58] width 19 height 9
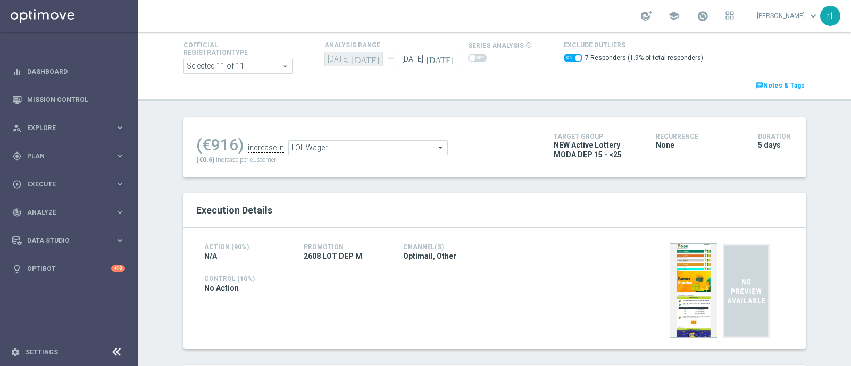
click at [390, 146] on span "LOL Wager" at bounding box center [368, 148] width 158 height 14
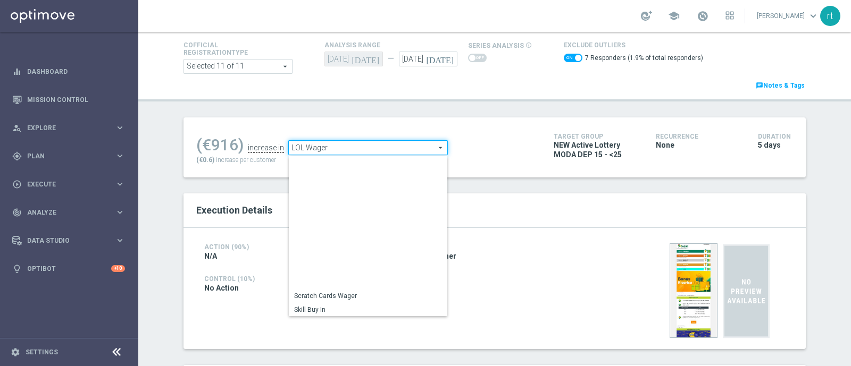
scroll to position [134, 0]
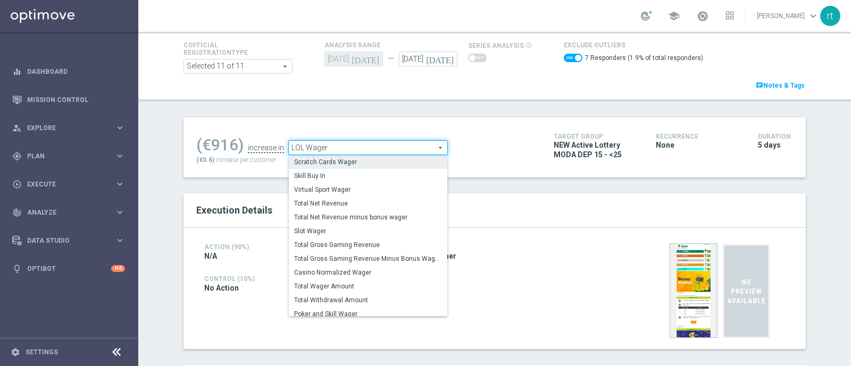
click at [345, 161] on span "Scratch Cards Wager" at bounding box center [368, 162] width 148 height 9
checkbox input "false"
type input "Scratch Cards Wager"
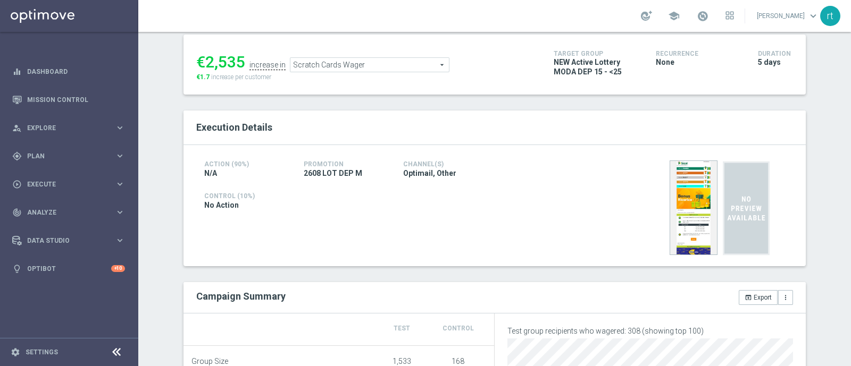
scroll to position [39, 0]
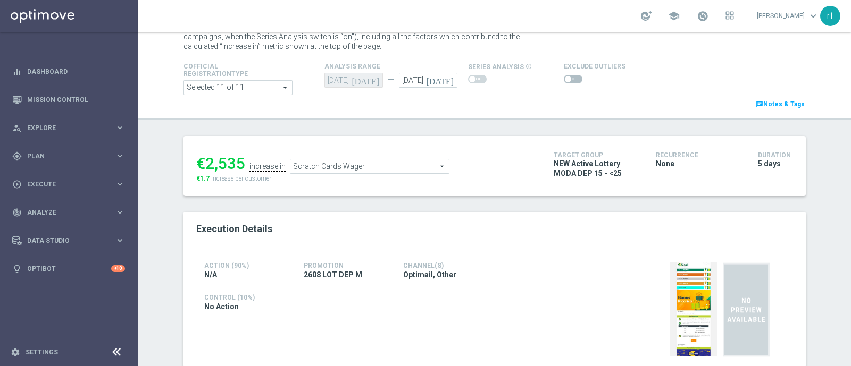
click at [569, 80] on span at bounding box center [573, 79] width 19 height 9
click at [569, 80] on input "checkbox" at bounding box center [573, 79] width 19 height 9
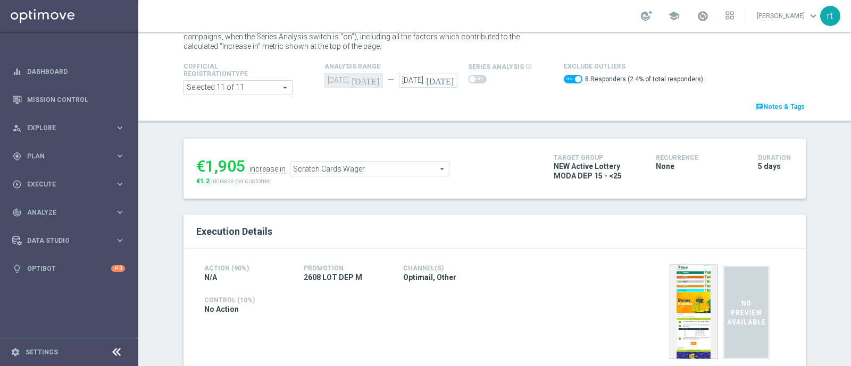
click at [352, 166] on span "Scratch Cards Wager" at bounding box center [369, 169] width 158 height 14
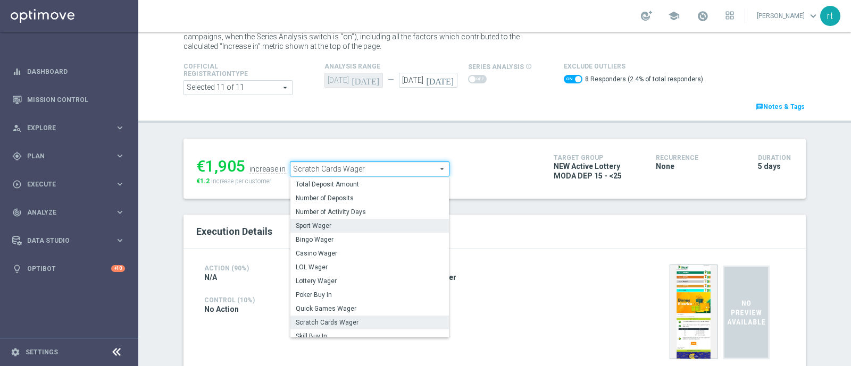
scroll to position [152, 0]
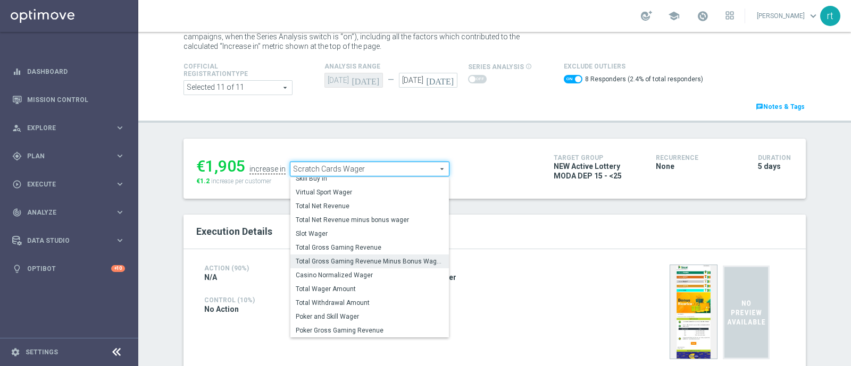
click at [329, 261] on span "Total Gross Gaming Revenue Minus Bonus Wagared" at bounding box center [370, 261] width 148 height 9
checkbox input "false"
type input "Total Gross Gaming Revenue Minus Bonus Wagared"
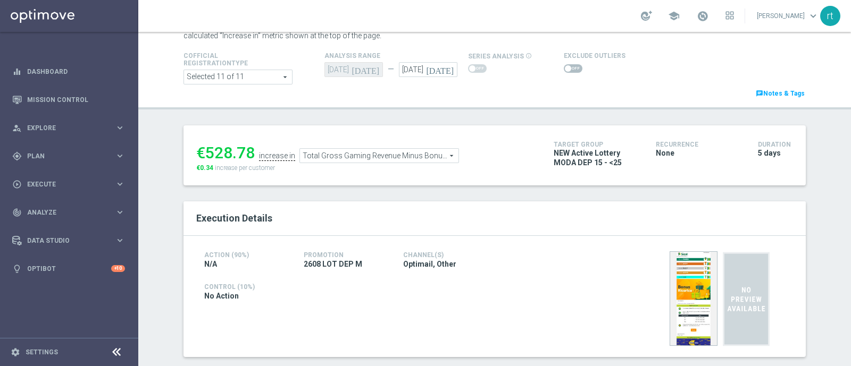
scroll to position [48, 0]
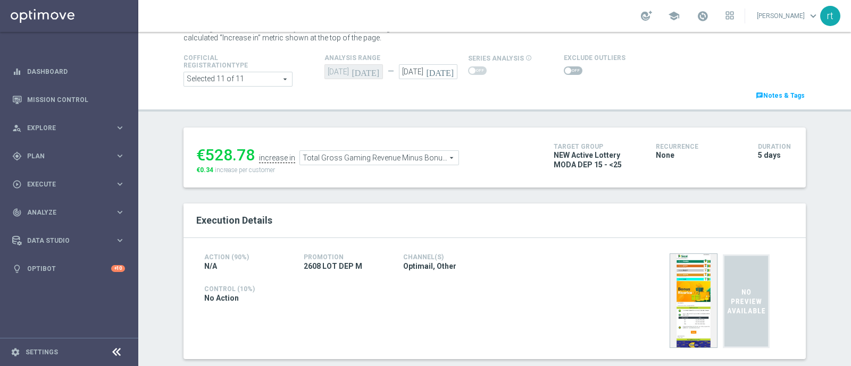
click at [564, 70] on span at bounding box center [573, 70] width 19 height 9
click at [564, 70] on input "checkbox" at bounding box center [573, 70] width 19 height 9
checkbox input "true"
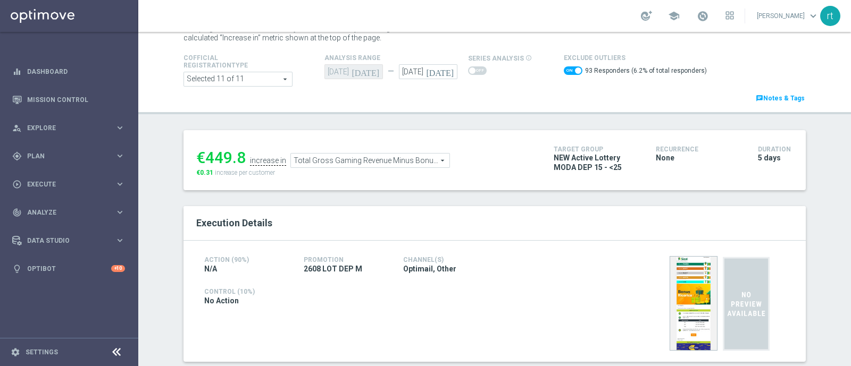
click at [396, 164] on span "Total Gross Gaming Revenue Minus Bonus Wagared" at bounding box center [370, 161] width 158 height 14
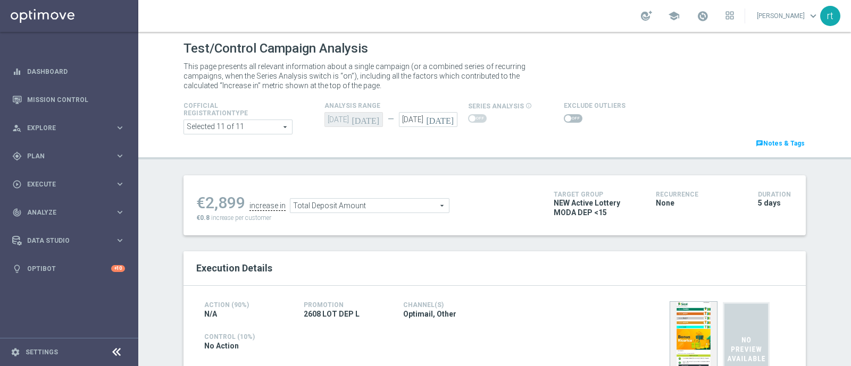
click at [564, 120] on span at bounding box center [573, 118] width 19 height 9
click at [564, 120] on input "checkbox" at bounding box center [573, 118] width 19 height 9
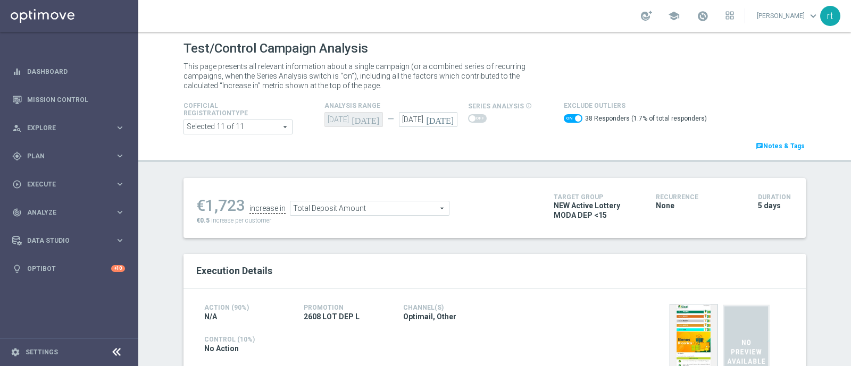
click at [343, 205] on span "Total Deposit Amount" at bounding box center [369, 209] width 158 height 14
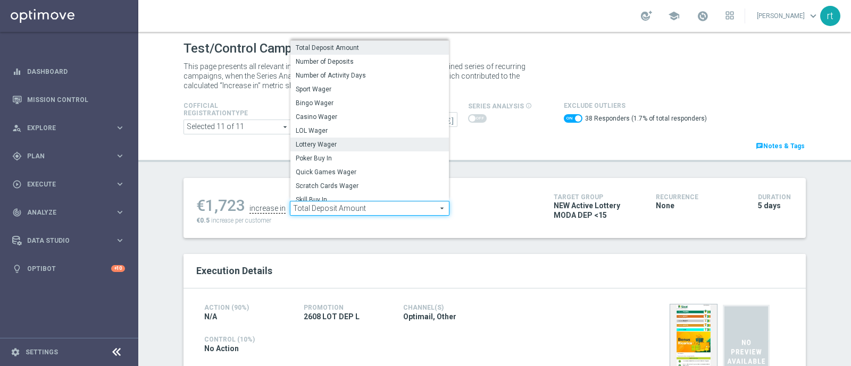
click at [327, 141] on span "Lottery Wager" at bounding box center [370, 144] width 148 height 9
checkbox input "false"
type input "Lottery Wager"
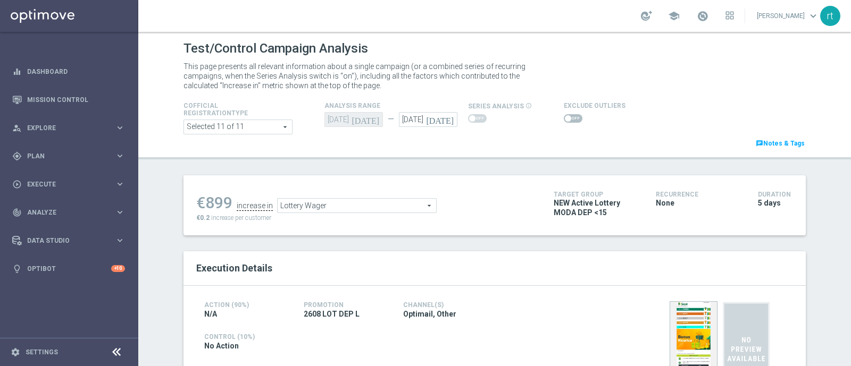
click at [565, 123] on switch at bounding box center [573, 118] width 19 height 9
click at [564, 119] on span at bounding box center [573, 118] width 19 height 9
click at [564, 119] on input "checkbox" at bounding box center [573, 118] width 19 height 9
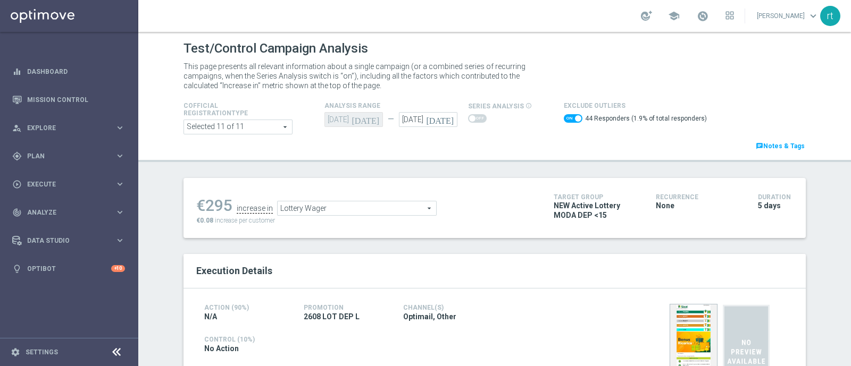
click at [286, 208] on span "Lottery Wager" at bounding box center [357, 209] width 158 height 14
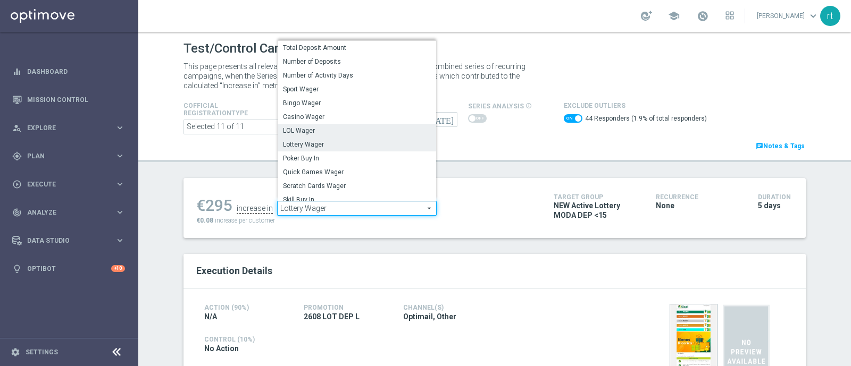
click at [311, 134] on span "LOL Wager" at bounding box center [357, 131] width 148 height 9
checkbox input "false"
type input "LOL Wager"
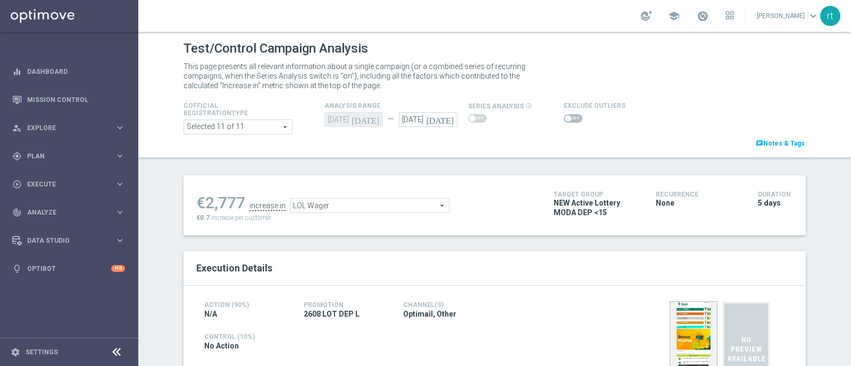
click at [564, 119] on span at bounding box center [573, 118] width 19 height 9
click at [564, 119] on input "checkbox" at bounding box center [573, 118] width 19 height 9
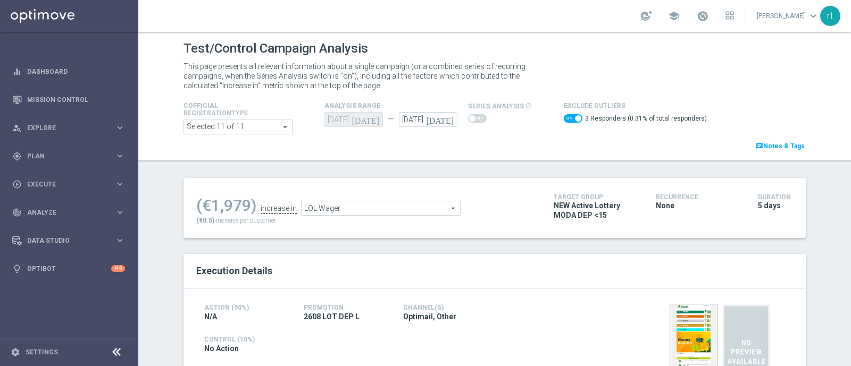
click at [321, 206] on span "LOL Wager" at bounding box center [380, 209] width 158 height 14
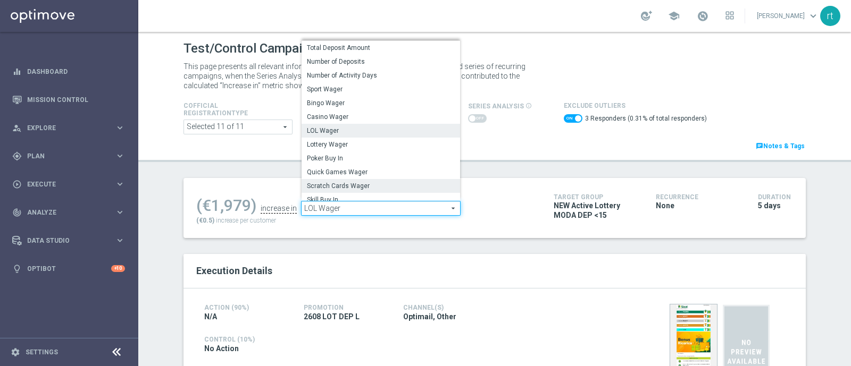
click at [324, 182] on span "Scratch Cards Wager" at bounding box center [381, 186] width 148 height 9
checkbox input "false"
type input "Scratch Cards Wager"
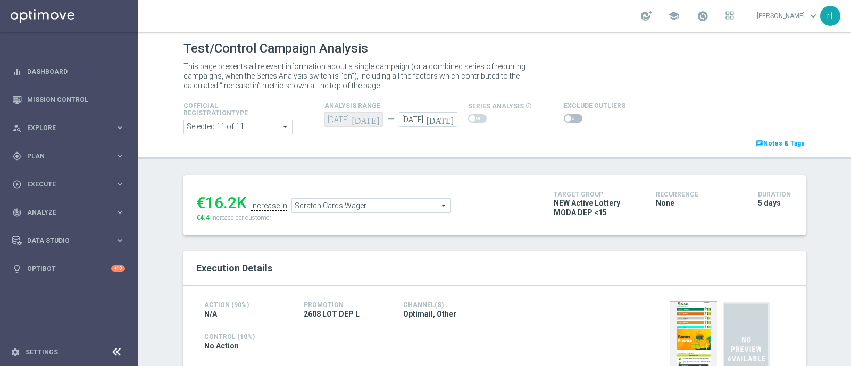
click at [565, 121] on span at bounding box center [568, 118] width 6 height 6
click at [564, 121] on input "checkbox" at bounding box center [573, 118] width 19 height 9
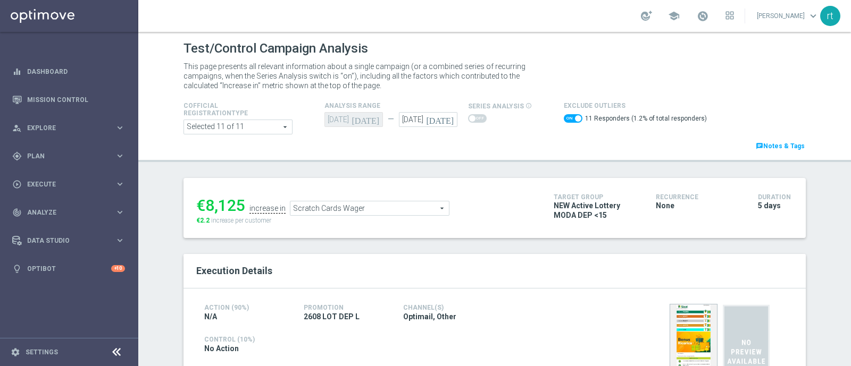
click at [332, 207] on span "Scratch Cards Wager" at bounding box center [369, 209] width 158 height 14
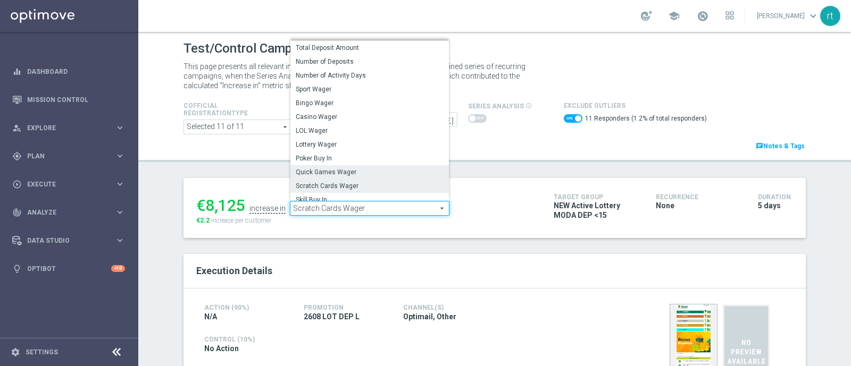
scroll to position [152, 0]
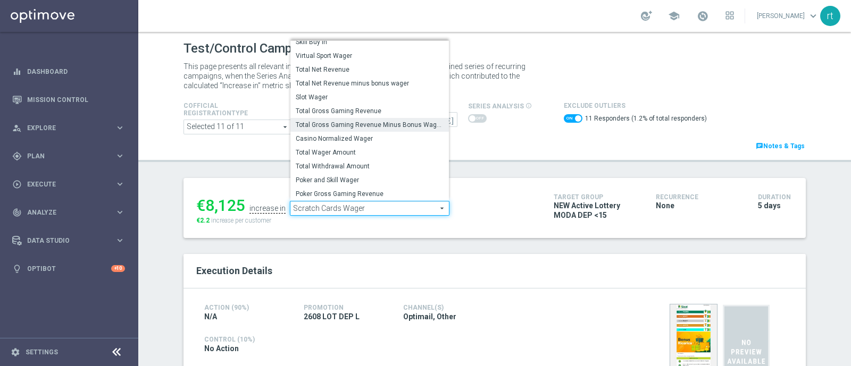
click at [345, 127] on span "Total Gross Gaming Revenue Minus Bonus Wagared" at bounding box center [370, 125] width 148 height 9
checkbox input "false"
type input "Total Gross Gaming Revenue Minus Bonus Wagared"
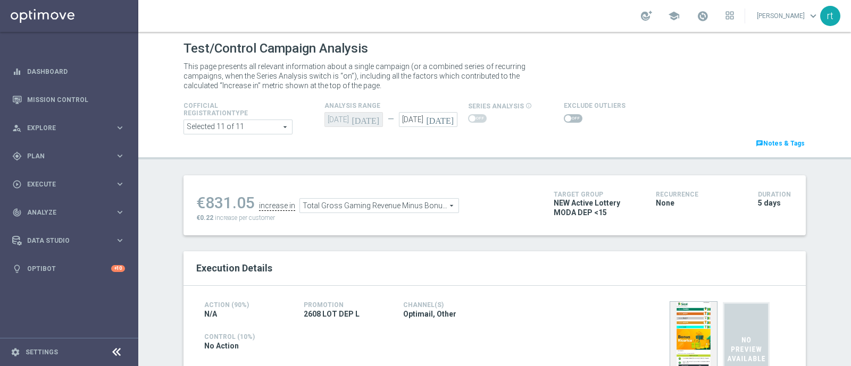
click at [564, 116] on span at bounding box center [573, 118] width 19 height 9
click at [564, 116] on input "checkbox" at bounding box center [573, 118] width 19 height 9
checkbox input "true"
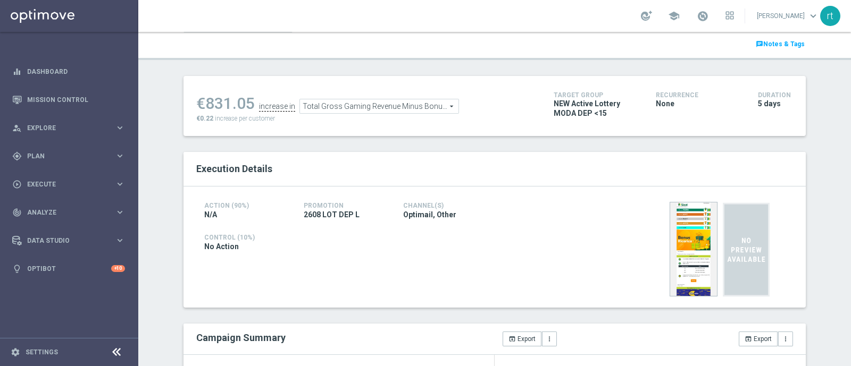
scroll to position [98, 0]
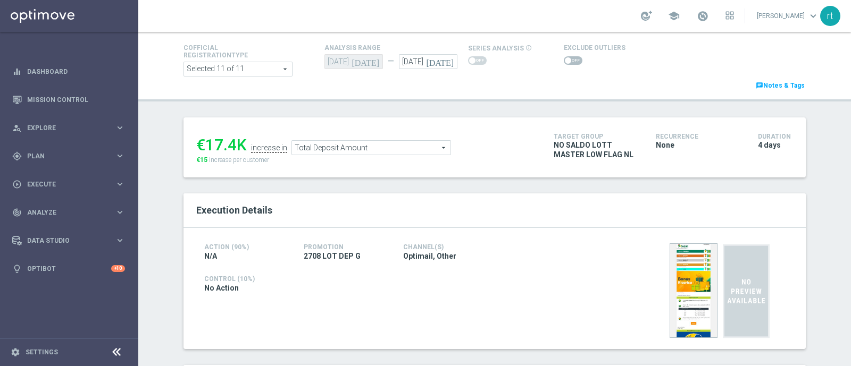
scroll to position [58, 0]
click at [565, 63] on span at bounding box center [568, 60] width 6 height 6
click at [564, 63] on input "checkbox" at bounding box center [573, 60] width 19 height 9
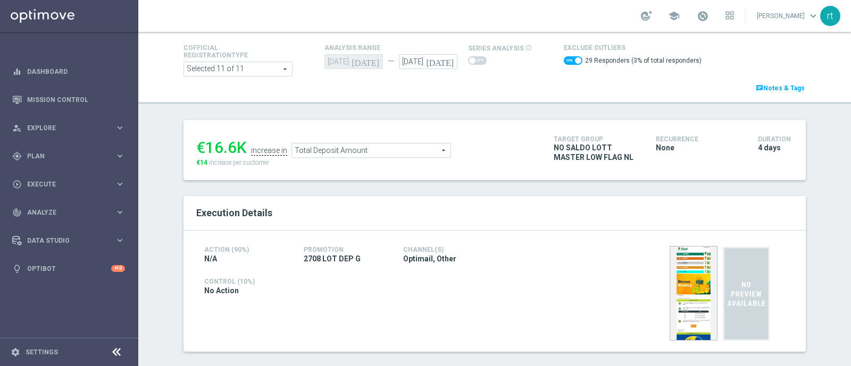
click at [345, 152] on span "Total Deposit Amount" at bounding box center [371, 151] width 158 height 14
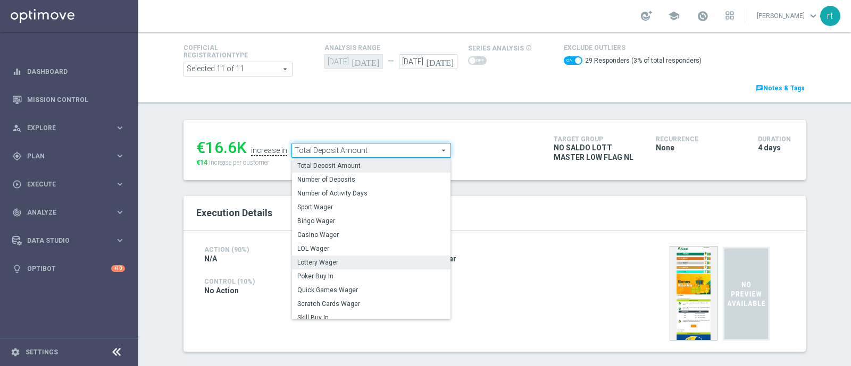
click at [332, 261] on span "Lottery Wager" at bounding box center [371, 262] width 148 height 9
checkbox input "false"
type input "Lottery Wager"
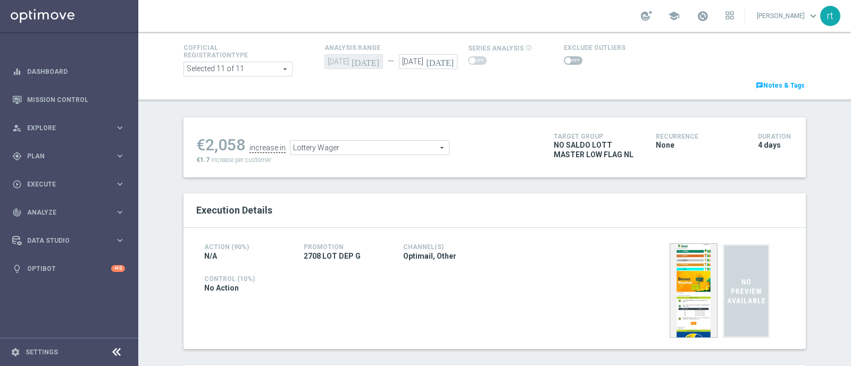
click at [565, 62] on span at bounding box center [568, 60] width 6 height 6
click at [564, 62] on input "checkbox" at bounding box center [573, 60] width 19 height 9
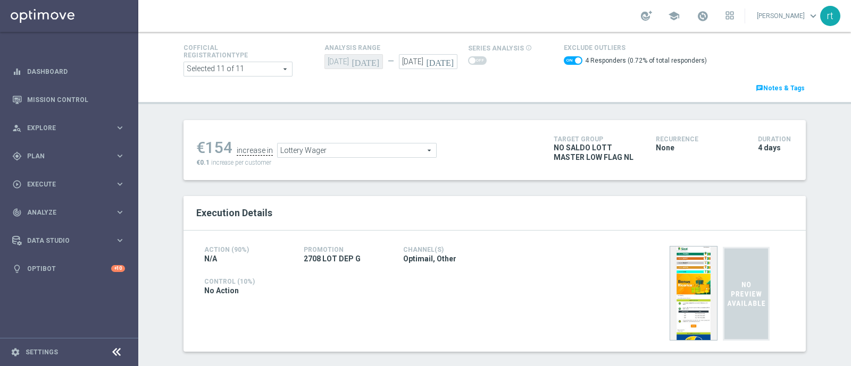
click at [352, 156] on span "Lottery Wager" at bounding box center [357, 151] width 158 height 14
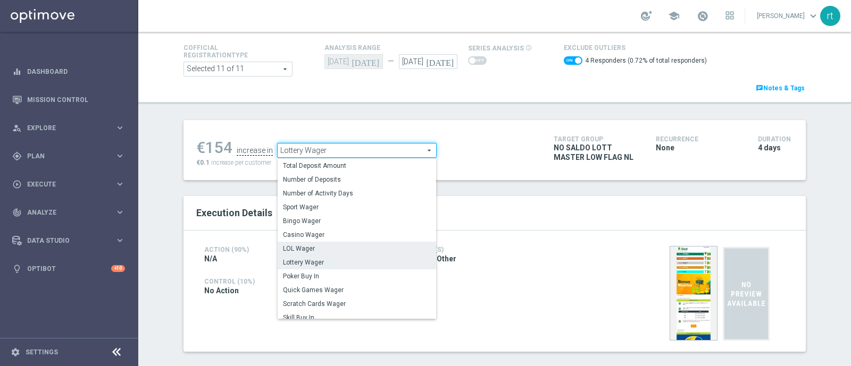
click at [325, 245] on span "LOL Wager" at bounding box center [357, 249] width 148 height 9
checkbox input "false"
type input "LOL Wager"
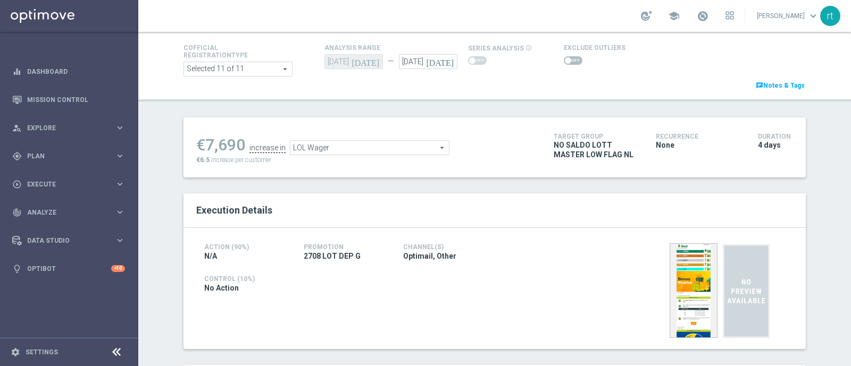
click at [564, 58] on span at bounding box center [573, 60] width 19 height 9
click at [564, 58] on input "checkbox" at bounding box center [573, 60] width 19 height 9
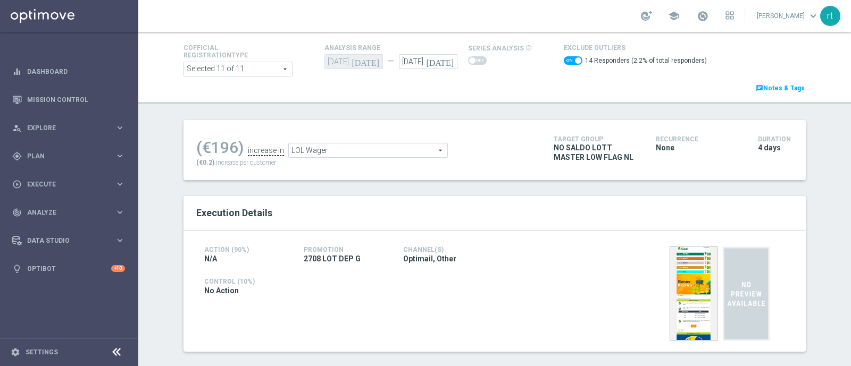
click at [310, 150] on span "LOL Wager" at bounding box center [368, 151] width 158 height 14
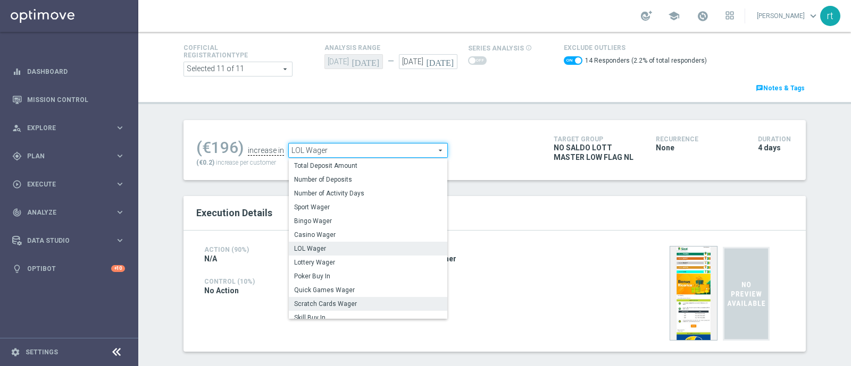
click at [320, 302] on span "Scratch Cards Wager" at bounding box center [368, 304] width 148 height 9
checkbox input "false"
type input "Scratch Cards Wager"
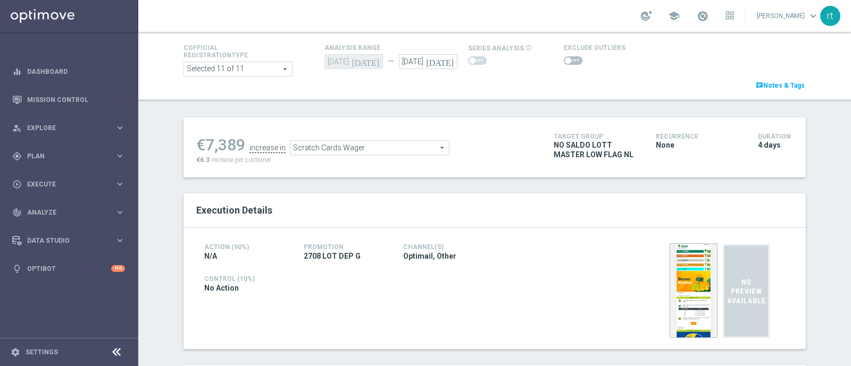
click at [564, 56] on span at bounding box center [573, 60] width 19 height 9
click at [564, 56] on input "checkbox" at bounding box center [573, 60] width 19 height 9
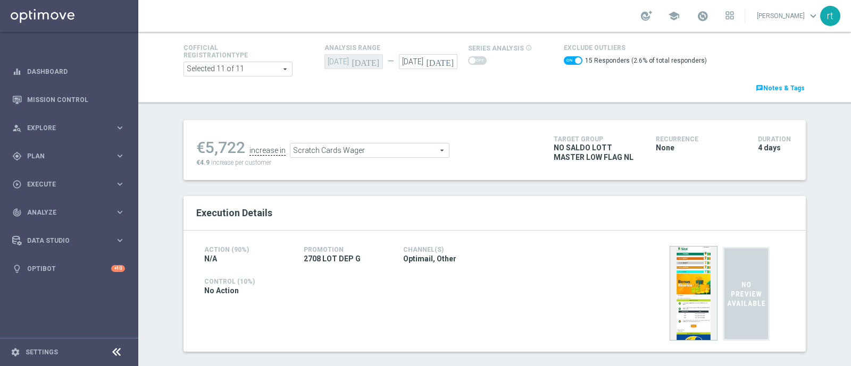
click at [300, 152] on span "Scratch Cards Wager" at bounding box center [369, 151] width 158 height 14
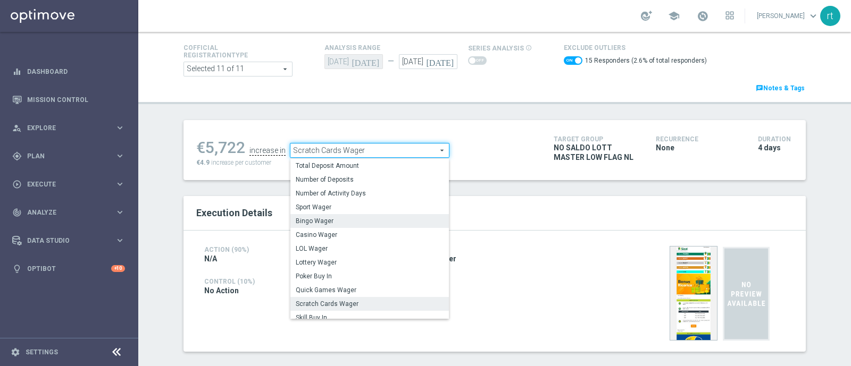
scroll to position [152, 0]
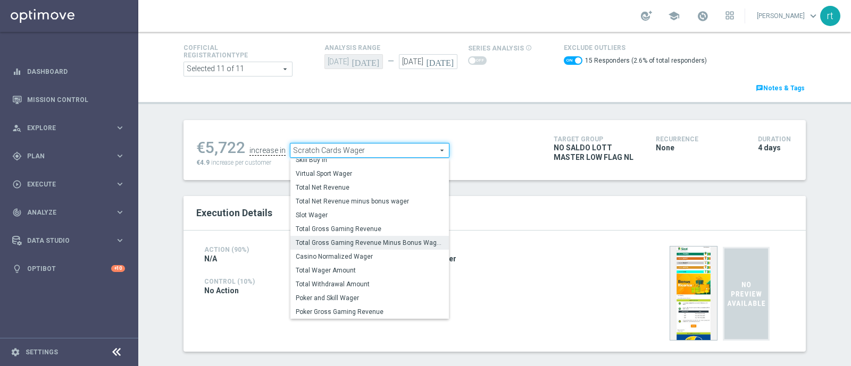
click at [309, 240] on span "Total Gross Gaming Revenue Minus Bonus Wagared" at bounding box center [370, 243] width 148 height 9
checkbox input "false"
type input "Total Gross Gaming Revenue Minus Bonus Wagared"
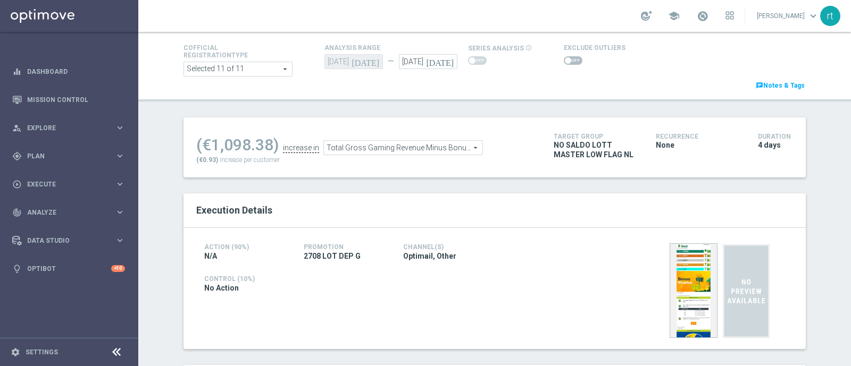
click at [570, 64] on span at bounding box center [573, 60] width 19 height 9
click at [570, 64] on input "checkbox" at bounding box center [573, 60] width 19 height 9
checkbox input "true"
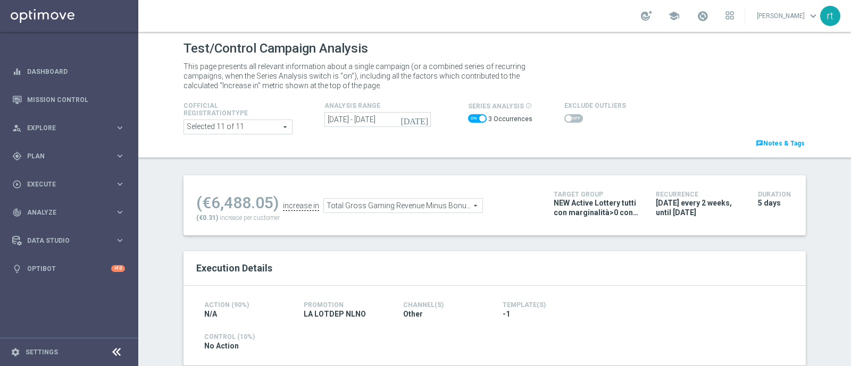
click at [475, 113] on div "3 Occurrences" at bounding box center [500, 120] width 64 height 15
click at [471, 115] on span at bounding box center [477, 118] width 19 height 9
click at [471, 115] on input "checkbox" at bounding box center [477, 118] width 19 height 9
checkbox input "false"
click at [564, 115] on span at bounding box center [573, 118] width 19 height 9
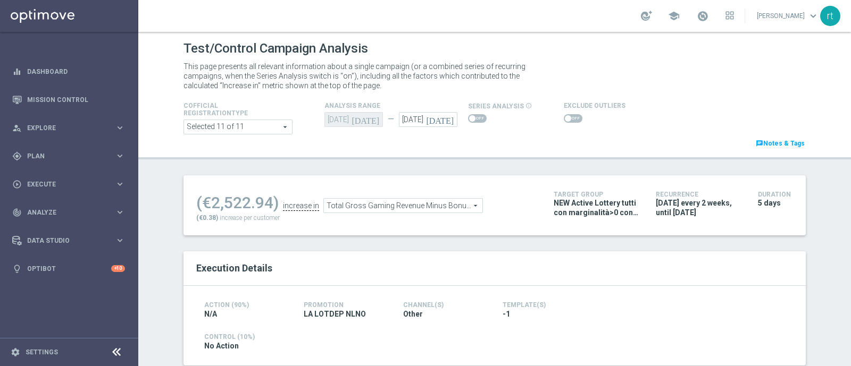
click at [564, 115] on input "checkbox" at bounding box center [573, 118] width 19 height 9
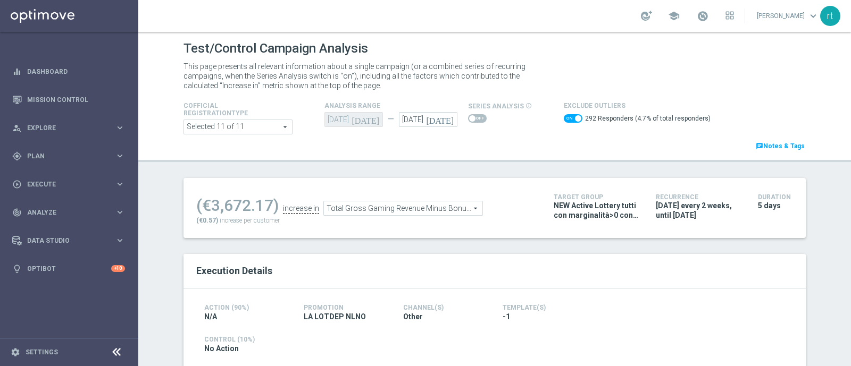
click at [440, 199] on ul "(€3,672.17) increase in Total Gross Gaming Revenue Minus Bonus Wagared Total Gr…" at bounding box center [367, 203] width 347 height 25
click at [427, 207] on span "Total Gross Gaming Revenue Minus Bonus Wagared" at bounding box center [403, 209] width 158 height 14
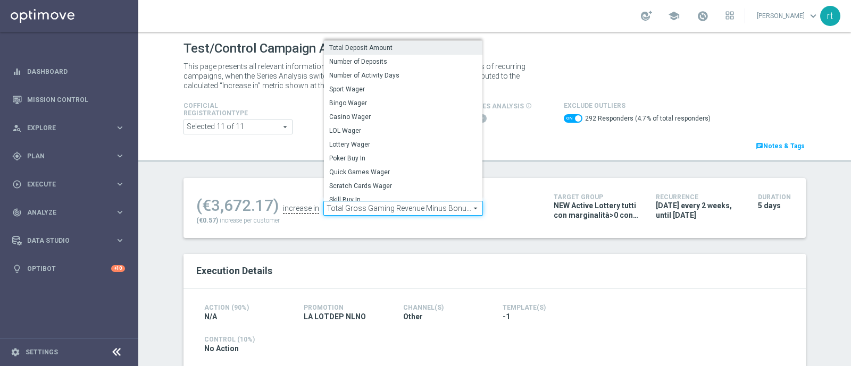
click at [392, 45] on span "Total Deposit Amount" at bounding box center [403, 48] width 148 height 9
checkbox input "false"
type input "Total Deposit Amount"
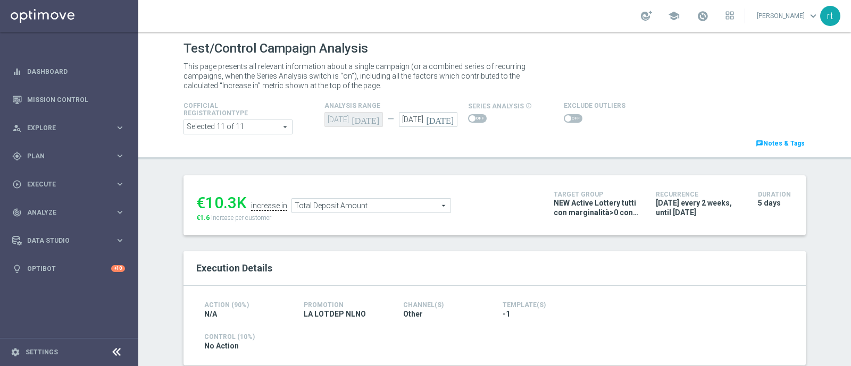
click at [564, 121] on span at bounding box center [573, 118] width 19 height 9
click at [564, 121] on input "checkbox" at bounding box center [573, 118] width 19 height 9
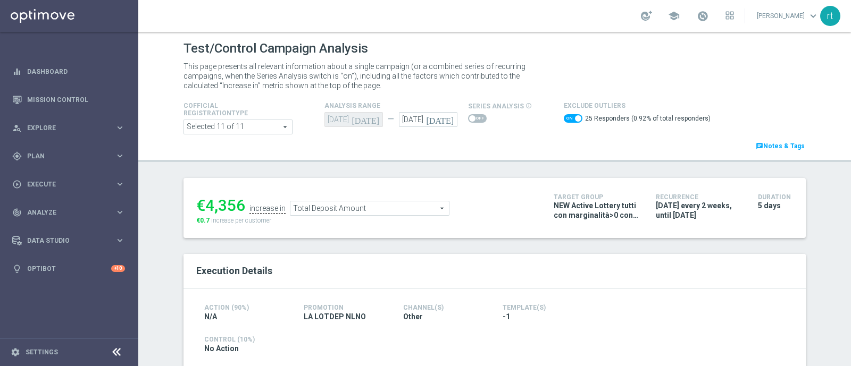
click at [346, 211] on span "Total Deposit Amount" at bounding box center [369, 209] width 158 height 14
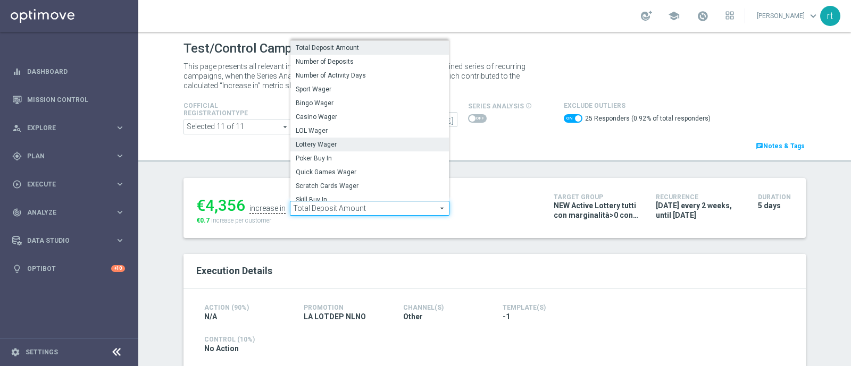
click at [331, 144] on span "Lottery Wager" at bounding box center [370, 144] width 148 height 9
checkbox input "false"
type input "Lottery Wager"
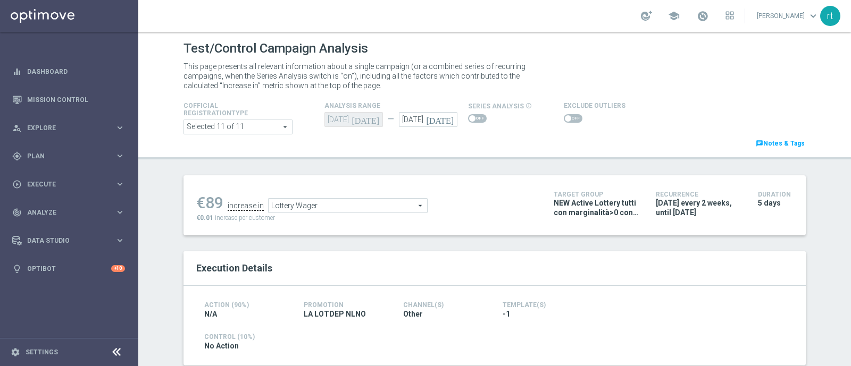
click at [565, 119] on span at bounding box center [568, 118] width 6 height 6
click at [564, 119] on input "checkbox" at bounding box center [573, 118] width 19 height 9
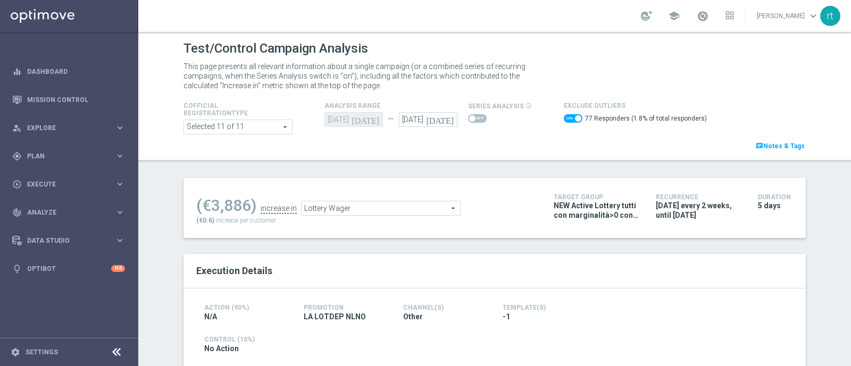
click at [364, 212] on span "Lottery Wager" at bounding box center [380, 209] width 158 height 14
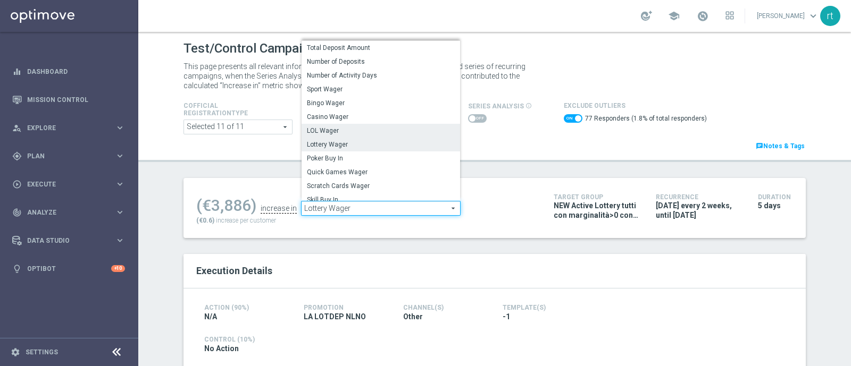
click at [343, 127] on span "LOL Wager" at bounding box center [381, 131] width 148 height 9
checkbox input "false"
type input "LOL Wager"
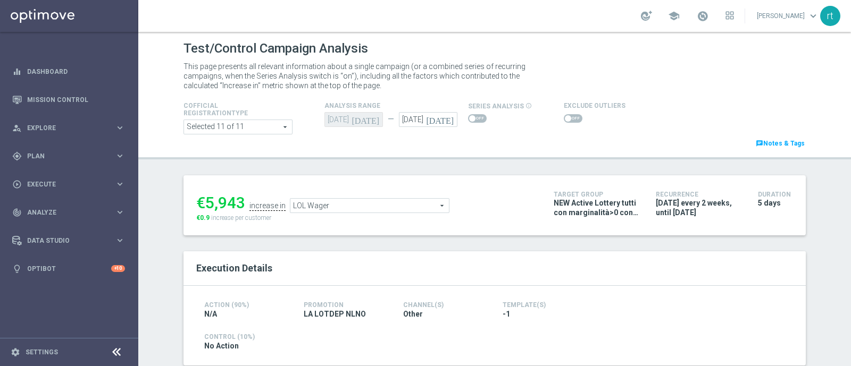
click at [564, 121] on span at bounding box center [573, 118] width 19 height 9
click at [564, 121] on input "checkbox" at bounding box center [573, 118] width 19 height 9
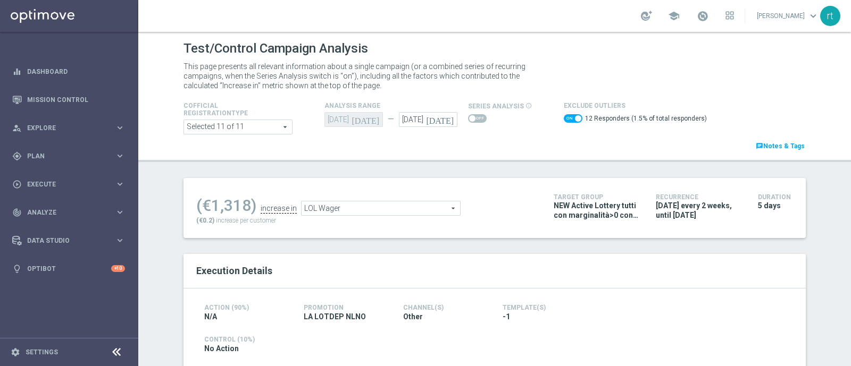
click at [372, 216] on div "(€1,318) increase in LOL Wager LOL Wager arrow_drop_down search (€0.2) increase…" at bounding box center [366, 208] width 341 height 35
click at [369, 211] on span "LOL Wager" at bounding box center [380, 209] width 158 height 14
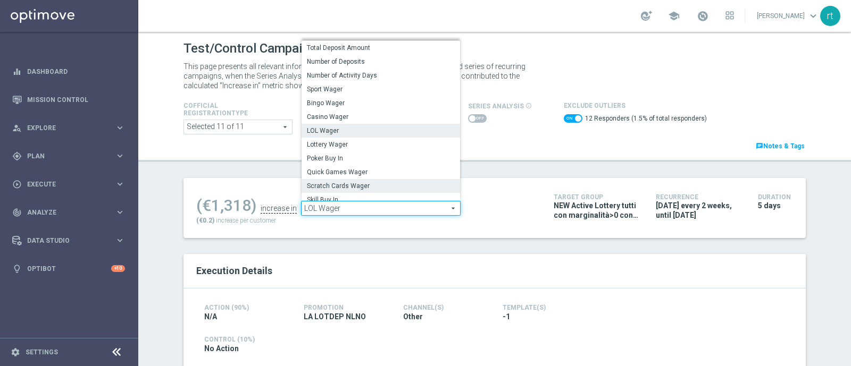
click at [349, 190] on span "Scratch Cards Wager" at bounding box center [381, 186] width 148 height 9
checkbox input "false"
type input "Scratch Cards Wager"
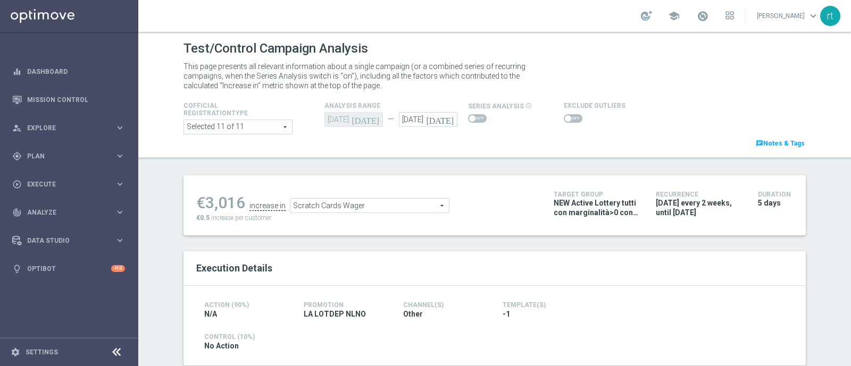
click at [565, 118] on span at bounding box center [568, 118] width 6 height 6
click at [564, 118] on input "checkbox" at bounding box center [573, 118] width 19 height 9
checkbox input "true"
